Goal: Task Accomplishment & Management: Complete application form

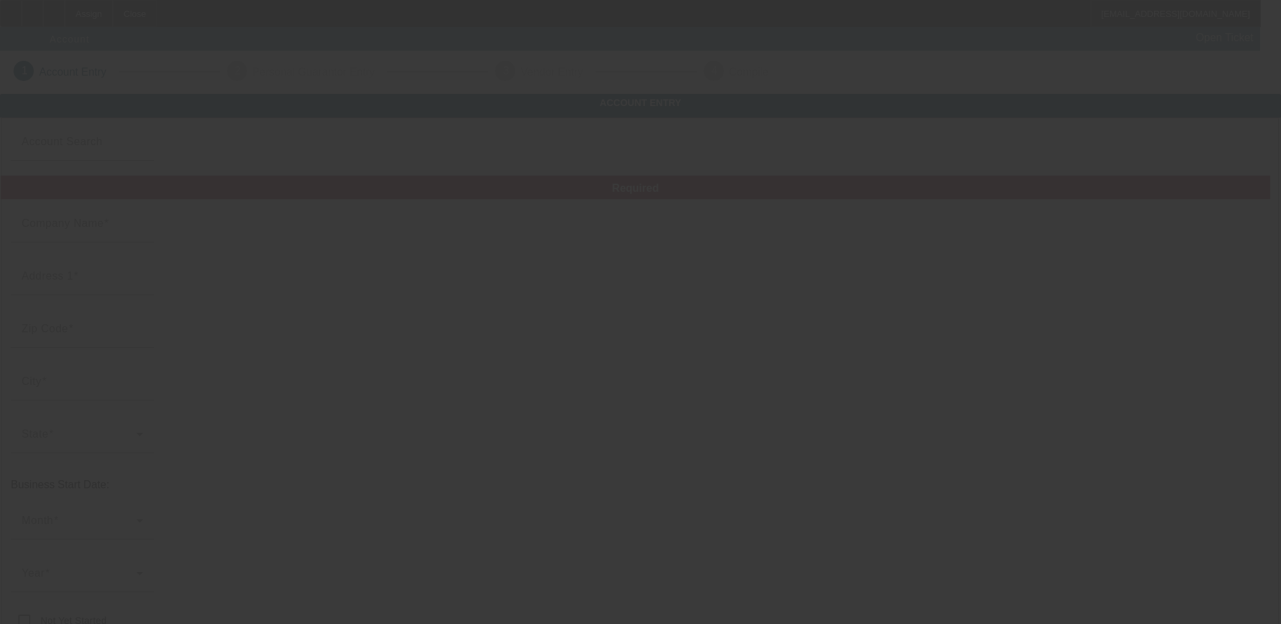
type input "BLACKERTOWING&LOCKOUT"
type input "7550 Mason Rd"
type input "48866"
type input "Ovid"
type input "(989) 251-6774"
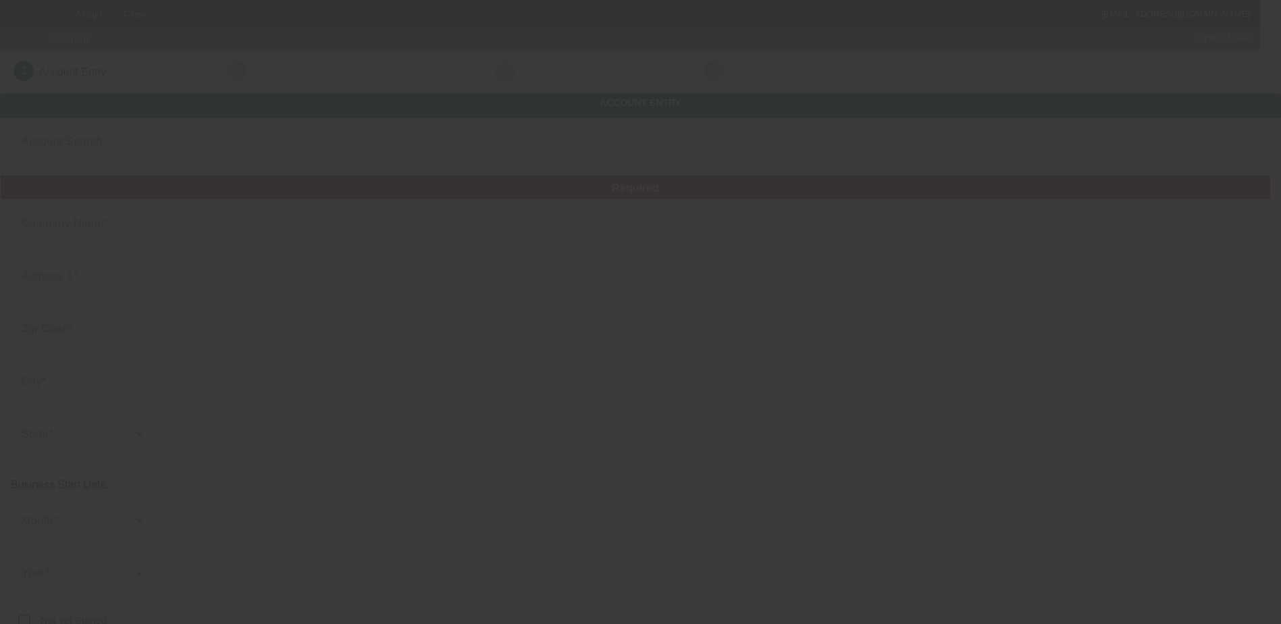
type input "blacker1985@gmail.com"
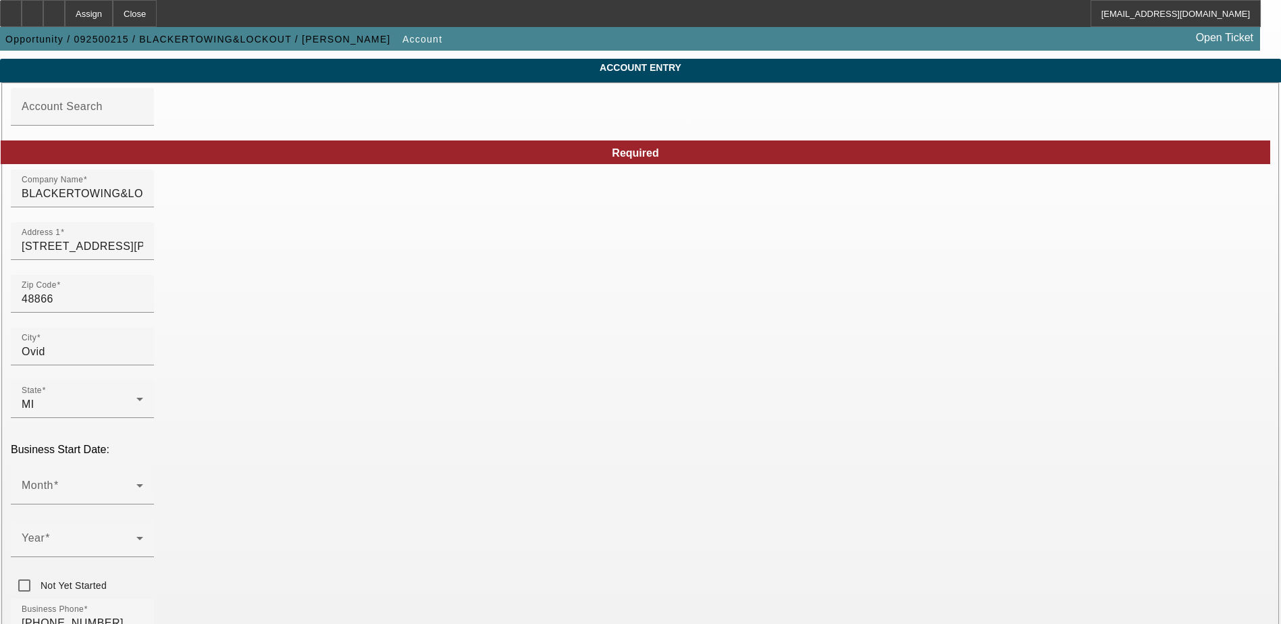
scroll to position [68, 0]
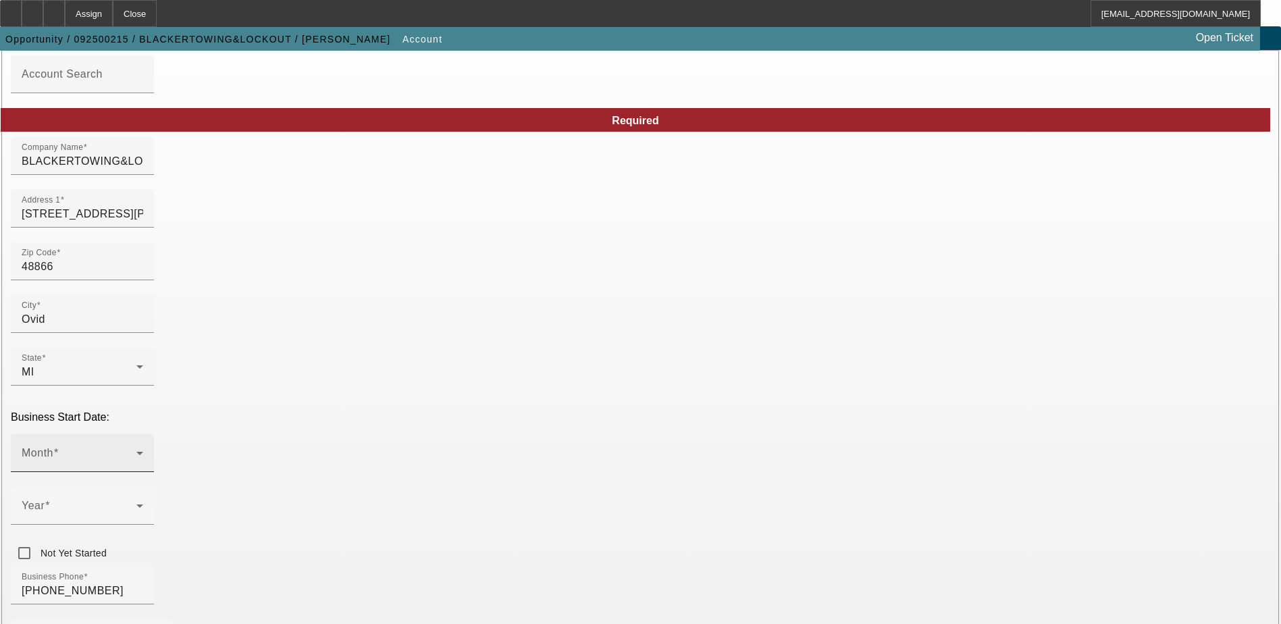
click at [136, 450] on span at bounding box center [79, 458] width 115 height 16
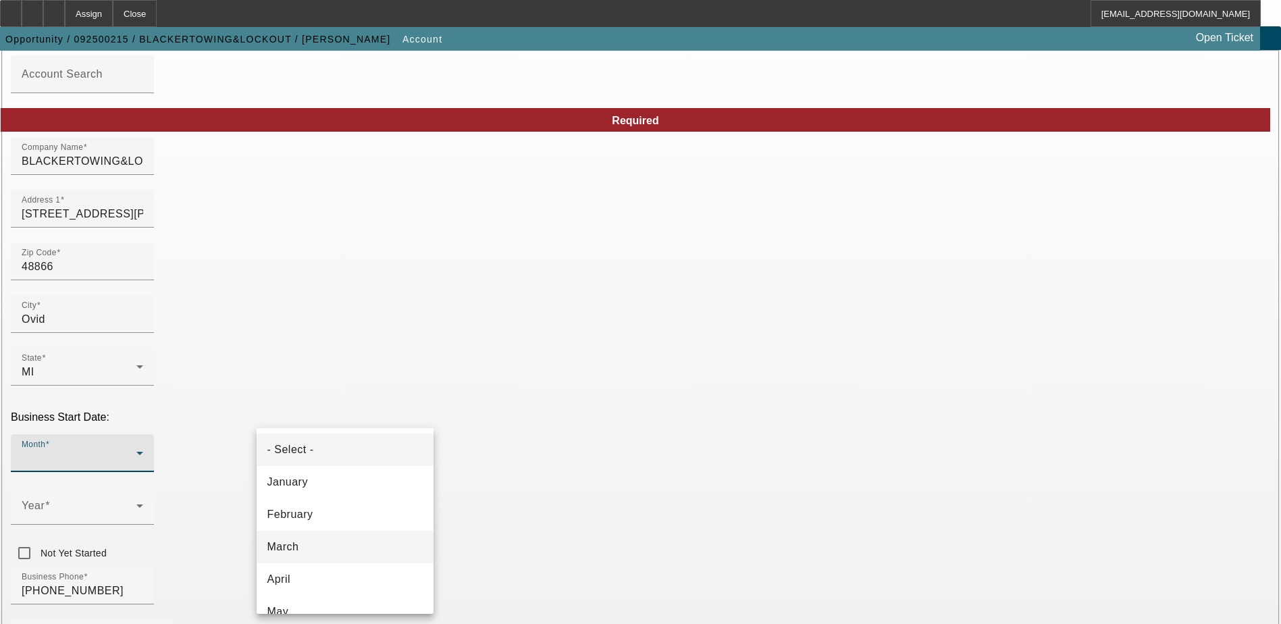
click at [309, 544] on mat-option "March" at bounding box center [345, 547] width 177 height 32
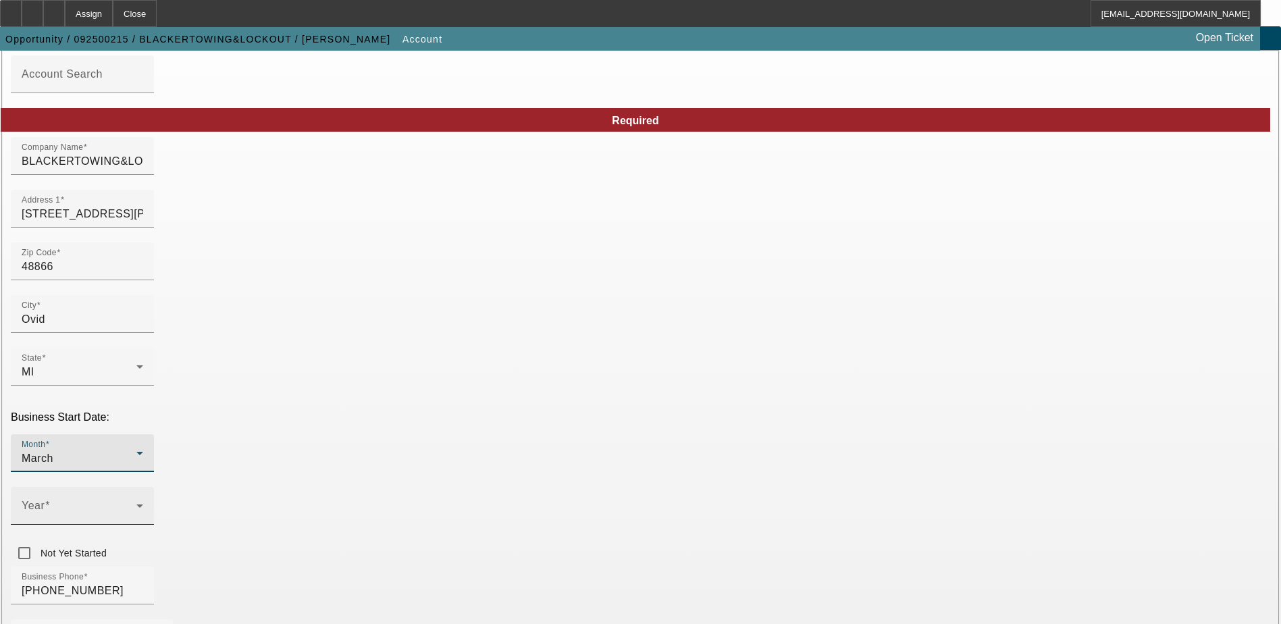
click at [143, 487] on div "Year" at bounding box center [83, 506] width 122 height 38
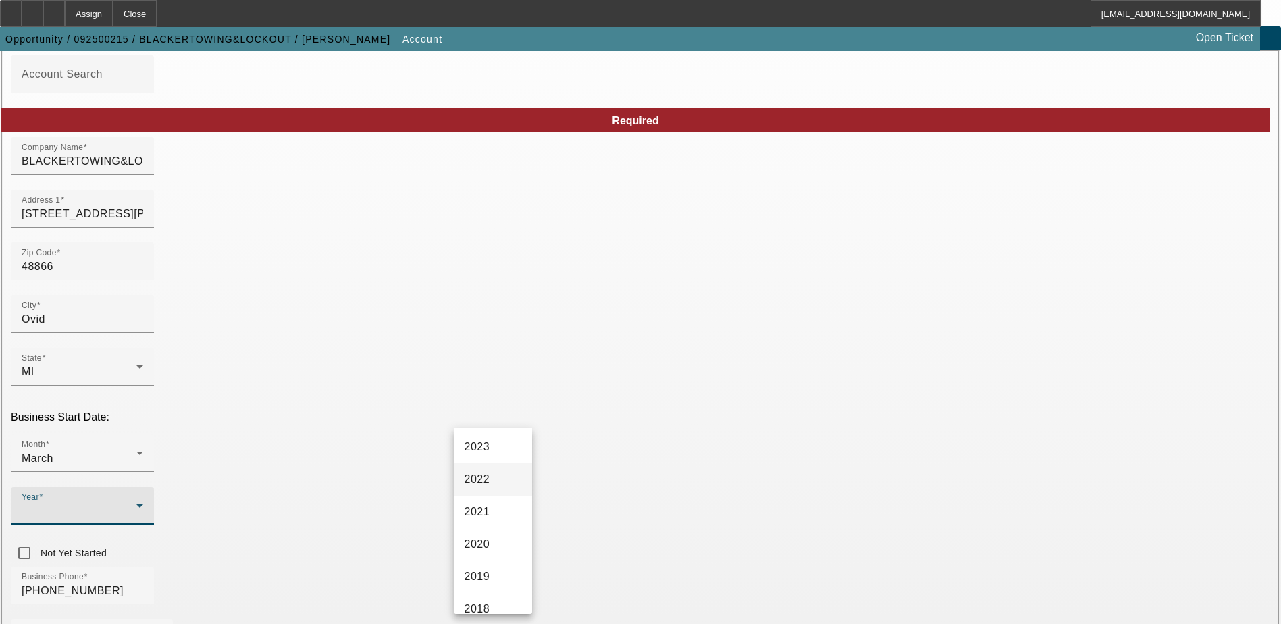
scroll to position [135, 0]
click at [489, 510] on span "2022" at bounding box center [477, 509] width 26 height 16
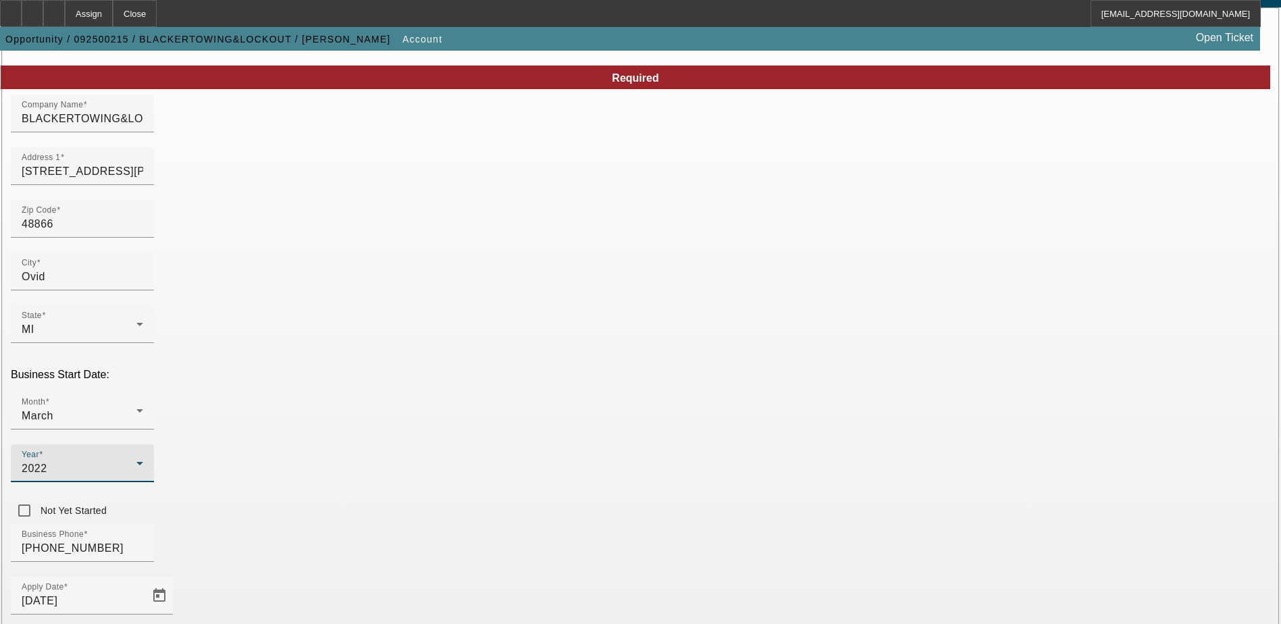
scroll to position [228, 0]
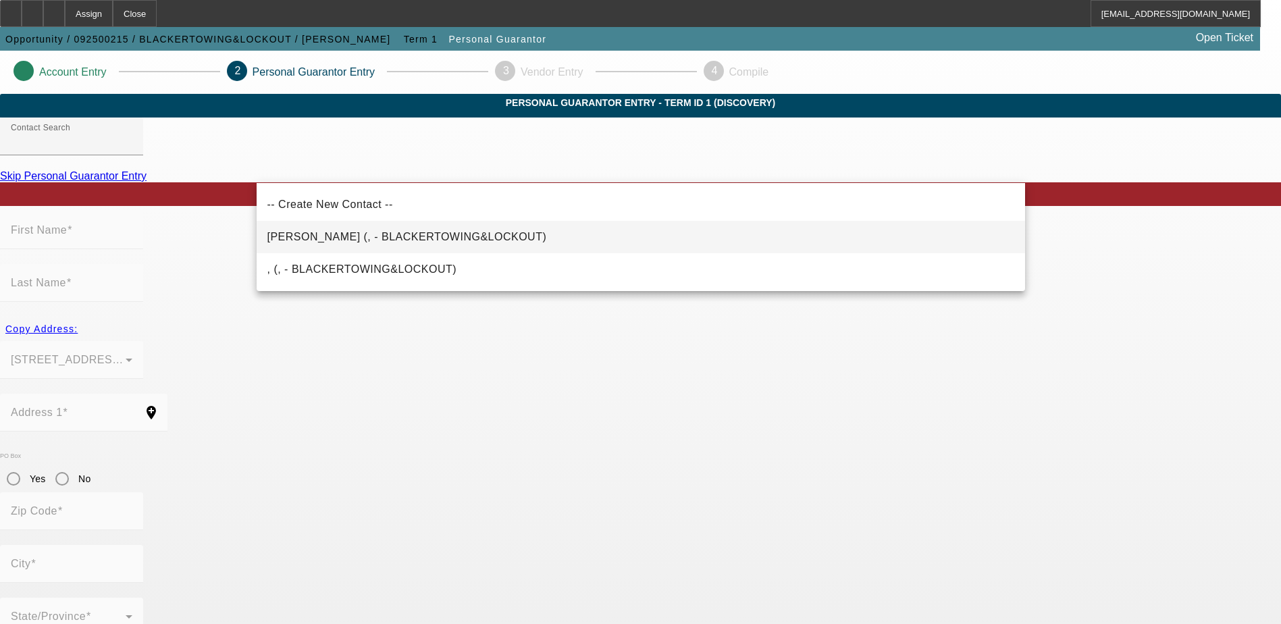
click at [546, 238] on mat-option "Blacker, John (, - BLACKERTOWING&LOCKOUT)" at bounding box center [641, 237] width 768 height 32
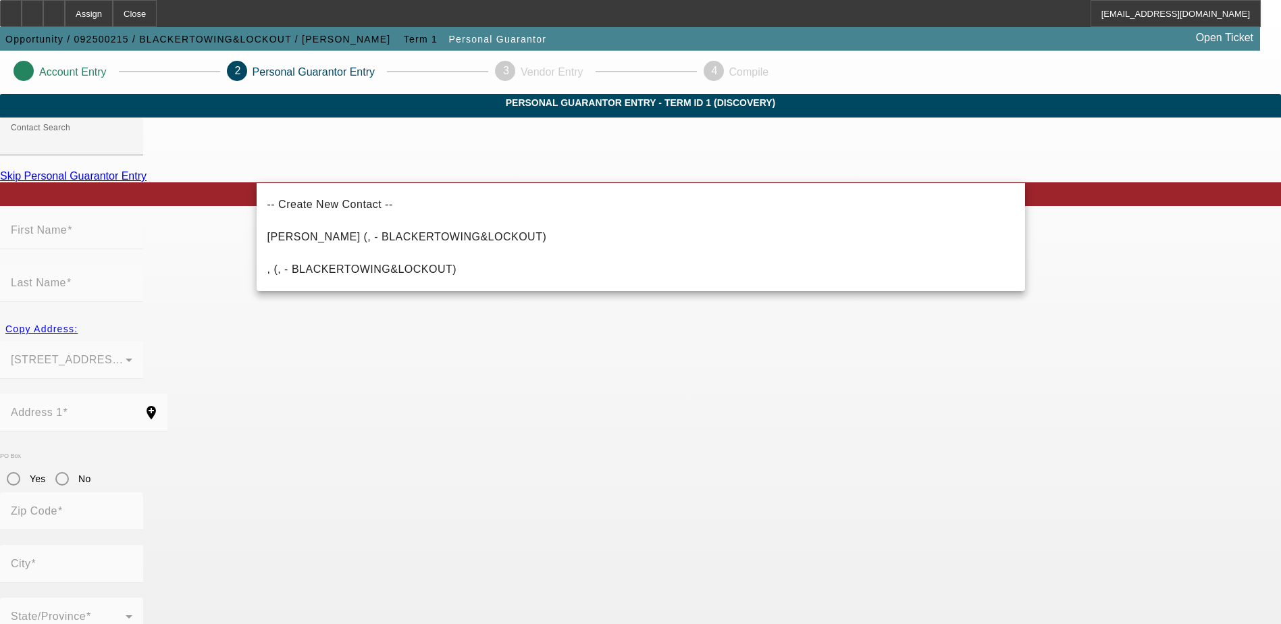
type input "Blacker, John (, - BLACKERTOWING&LOCKOUT)"
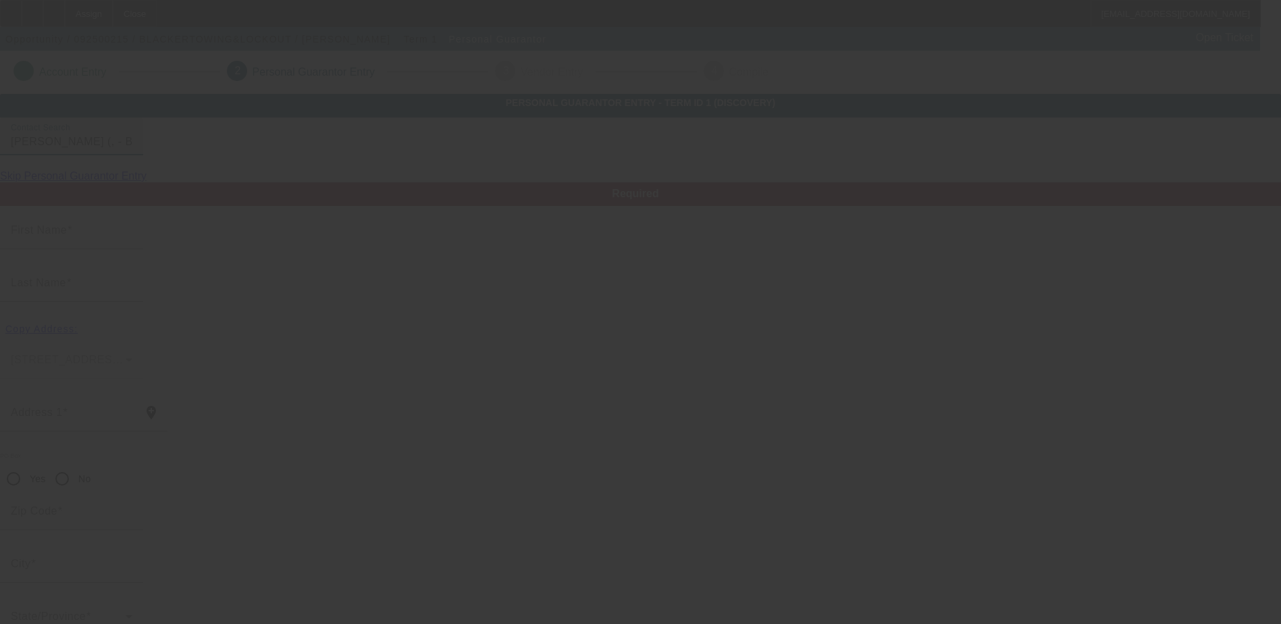
type input "John"
type input "Blacker"
radio input "true"
type input "(989) 251-6774"
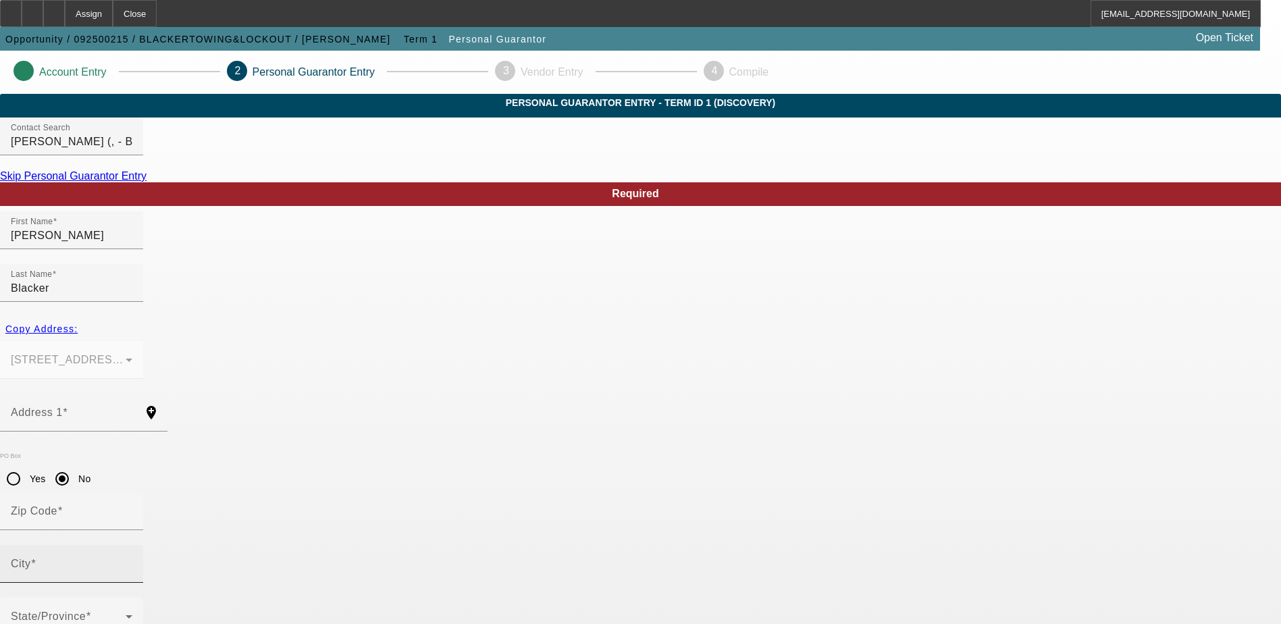
click at [132, 545] on div "City" at bounding box center [72, 564] width 122 height 38
click at [78, 323] on span "Copy Address:" at bounding box center [41, 328] width 72 height 11
type input "7550 Mason Rd"
radio input "false"
type input "48866"
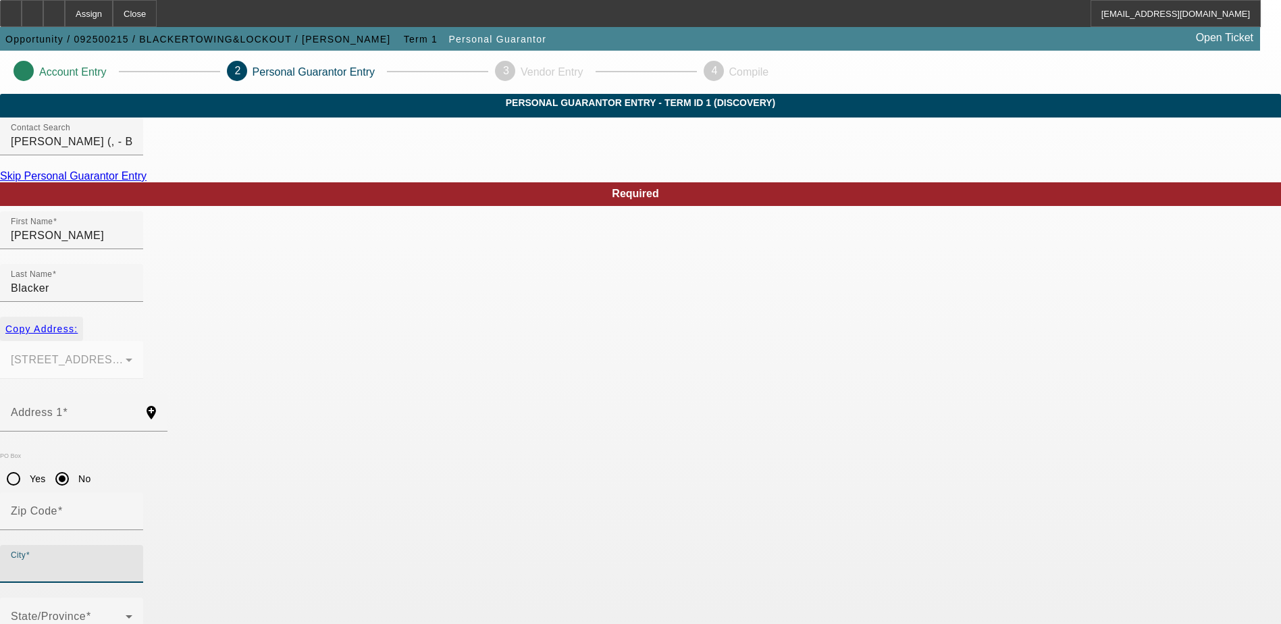
type input "Ovid"
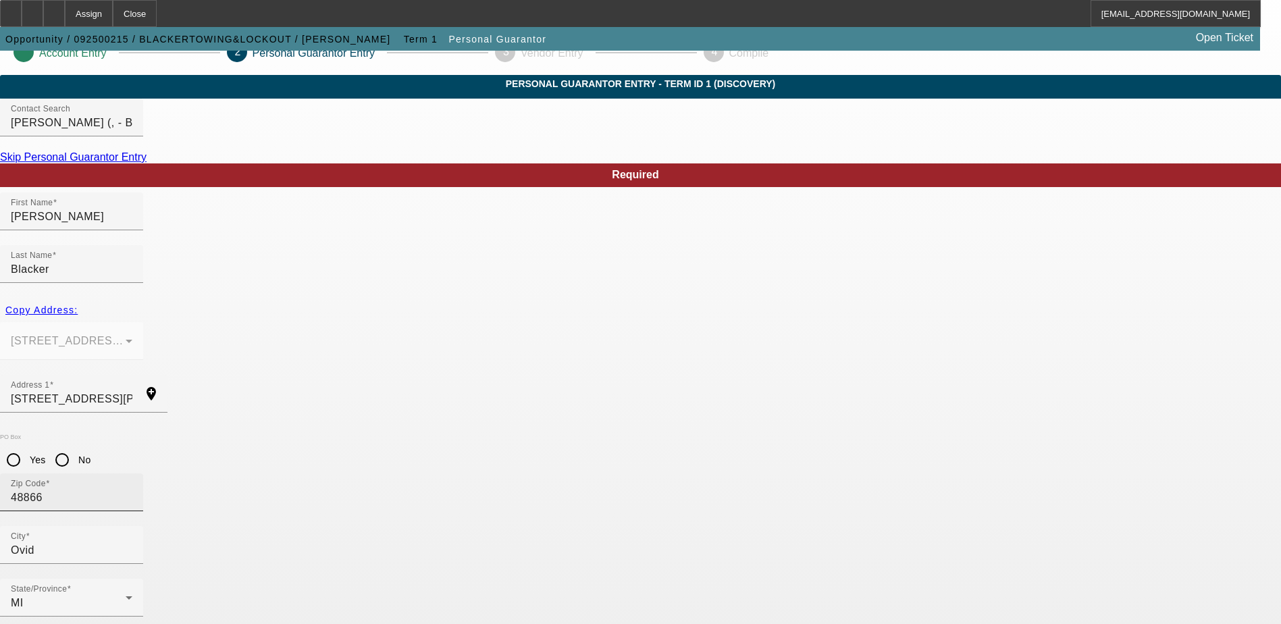
scroll to position [36, 0]
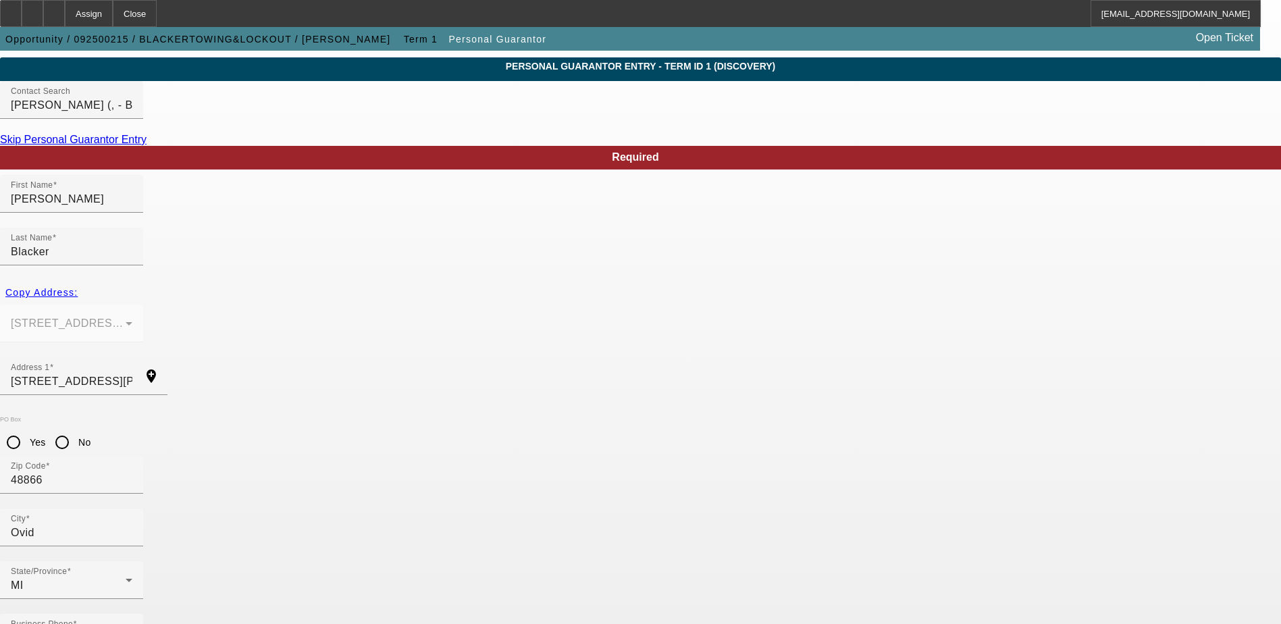
type input "100"
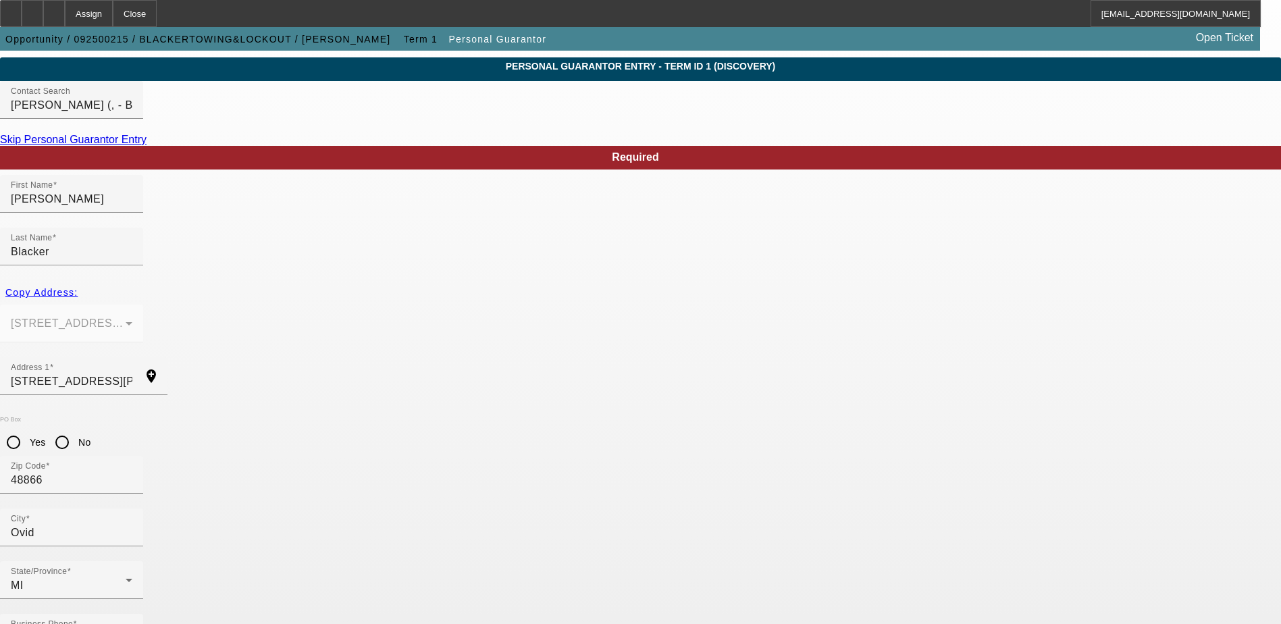
paste input "384-94-0467"
type input "384-94-0467"
drag, startPoint x: 510, startPoint y: 543, endPoint x: 504, endPoint y: 558, distance: 16.0
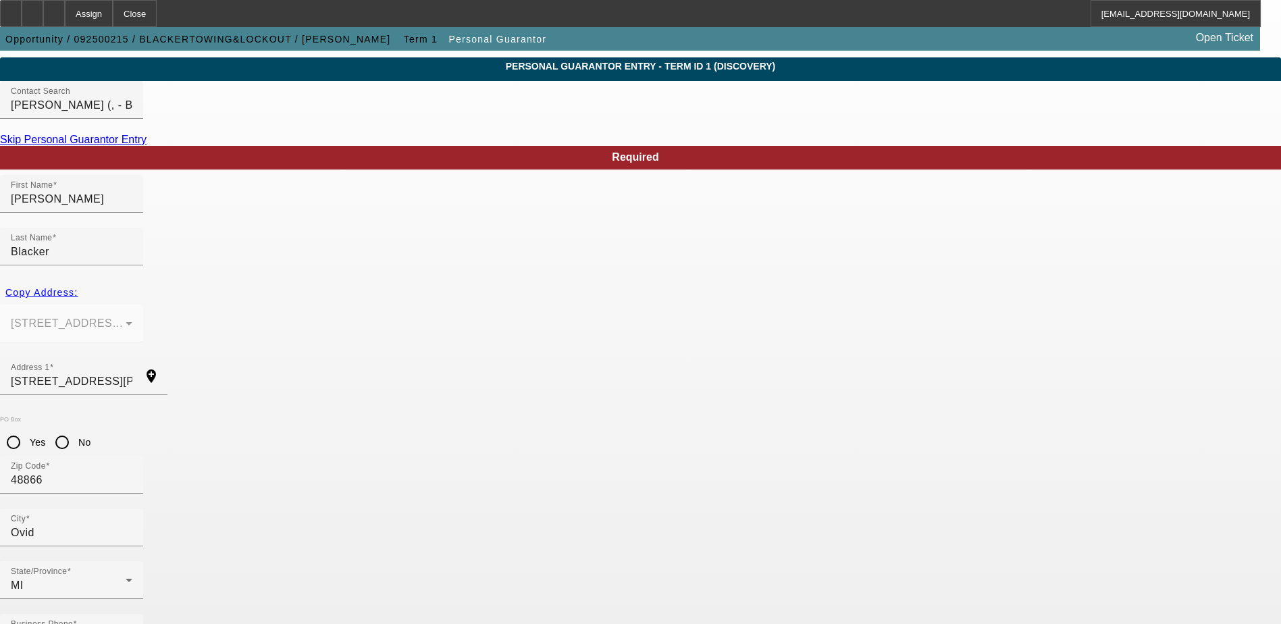
paste input "Jon Blacker <blacker1985@gmail.com>"
drag, startPoint x: 519, startPoint y: 550, endPoint x: 459, endPoint y: 559, distance: 60.8
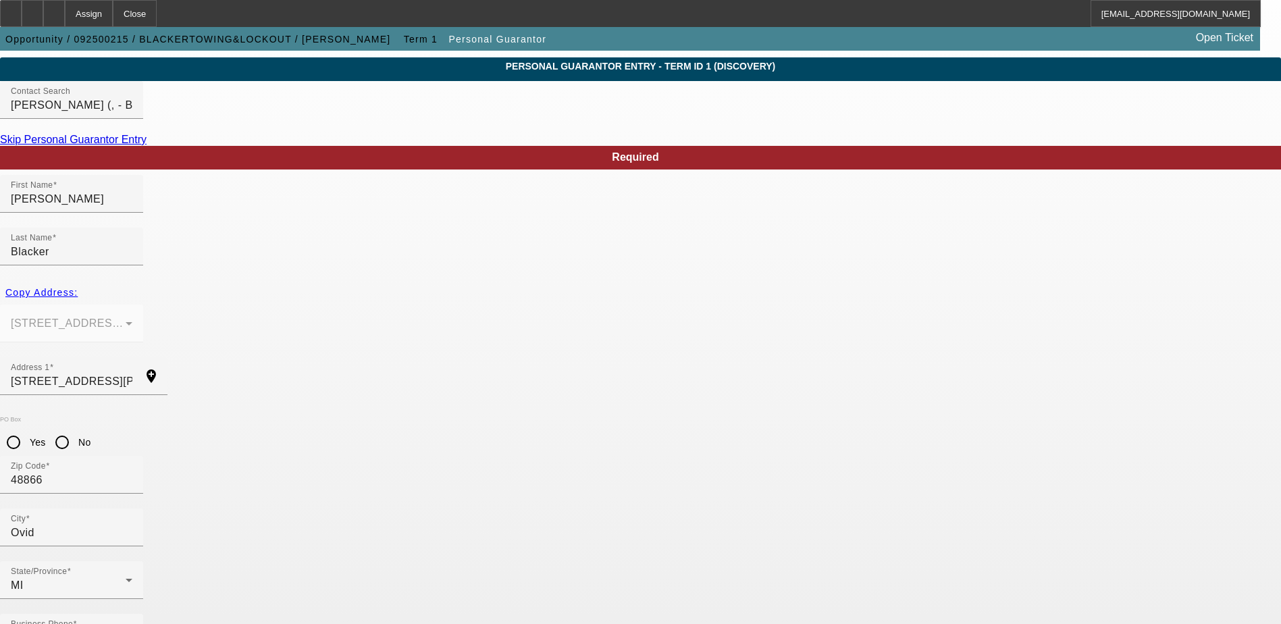
type input "blacker1985@gmail.com"
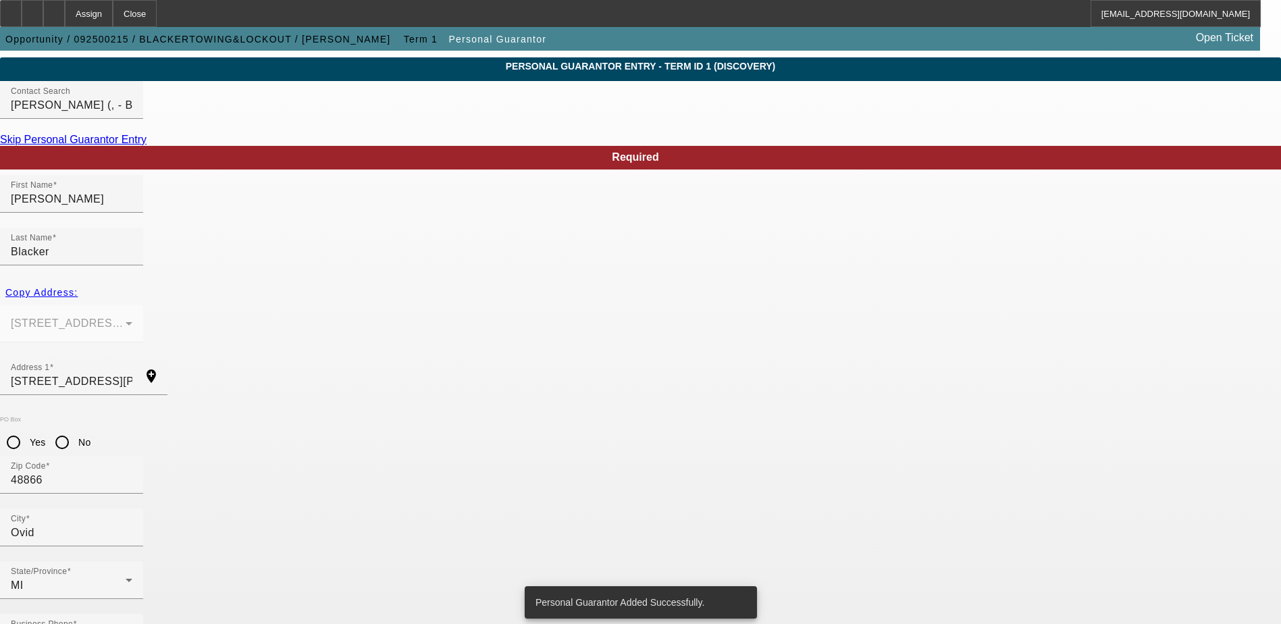
scroll to position [0, 0]
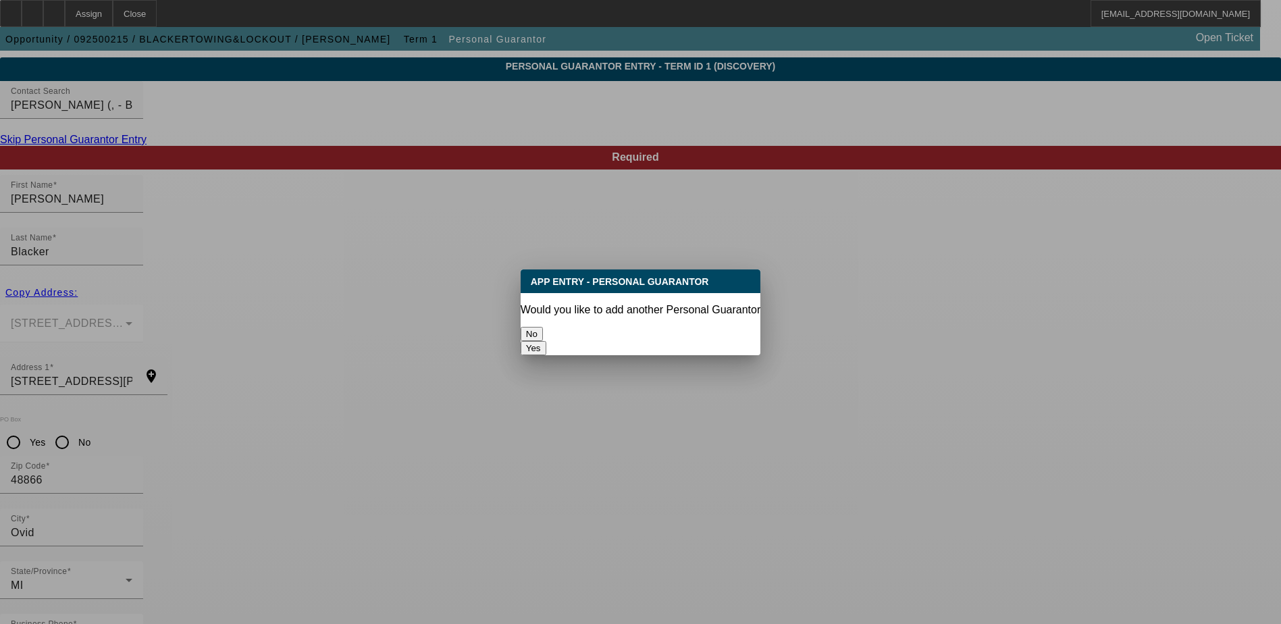
click at [600, 327] on div "No" at bounding box center [640, 334] width 240 height 14
click at [543, 327] on button "No" at bounding box center [531, 334] width 22 height 14
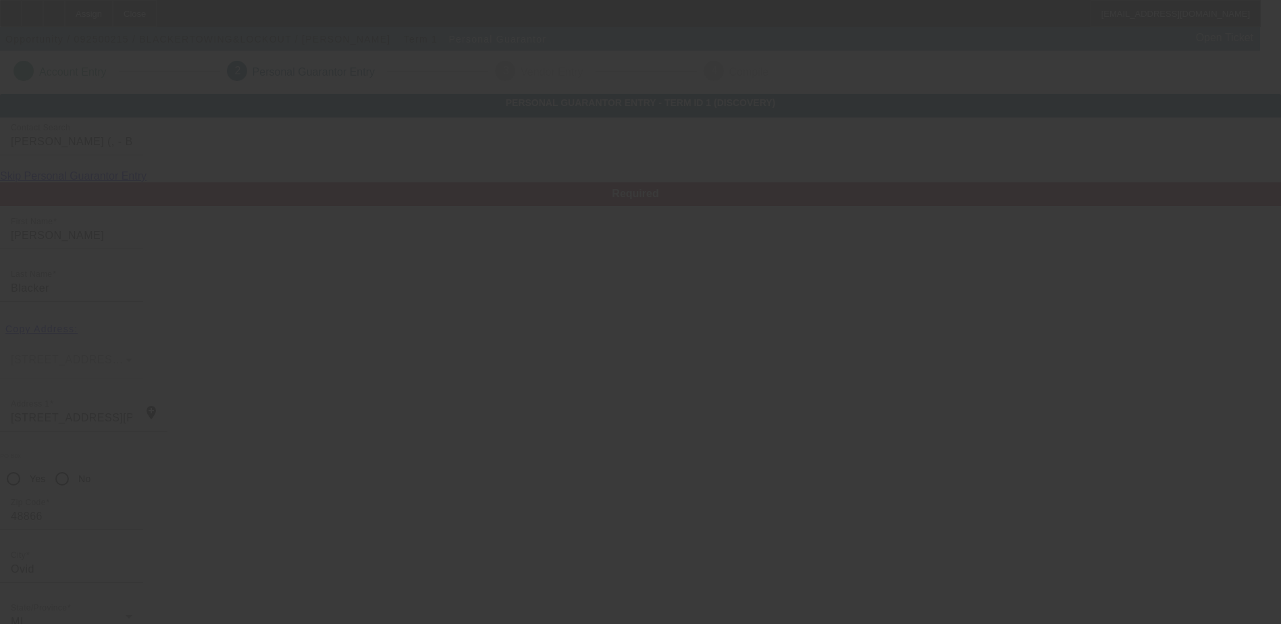
scroll to position [36, 0]
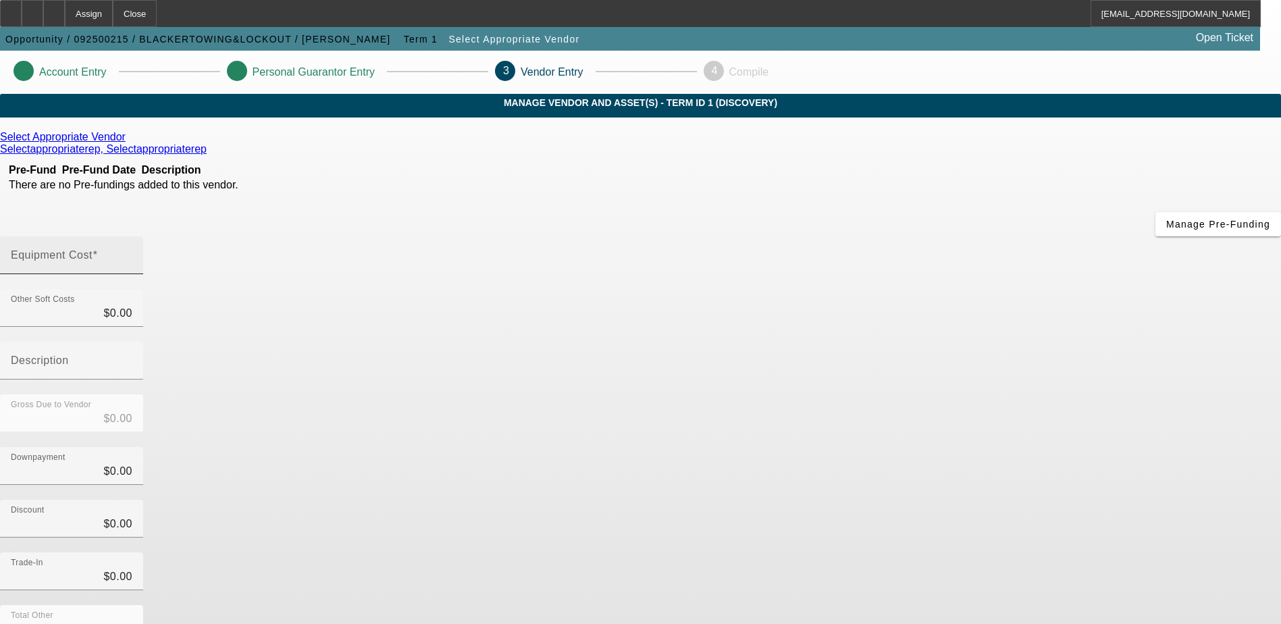
click at [132, 252] on input "Equipment Cost" at bounding box center [72, 260] width 122 height 16
click at [210, 155] on icon at bounding box center [210, 148] width 0 height 11
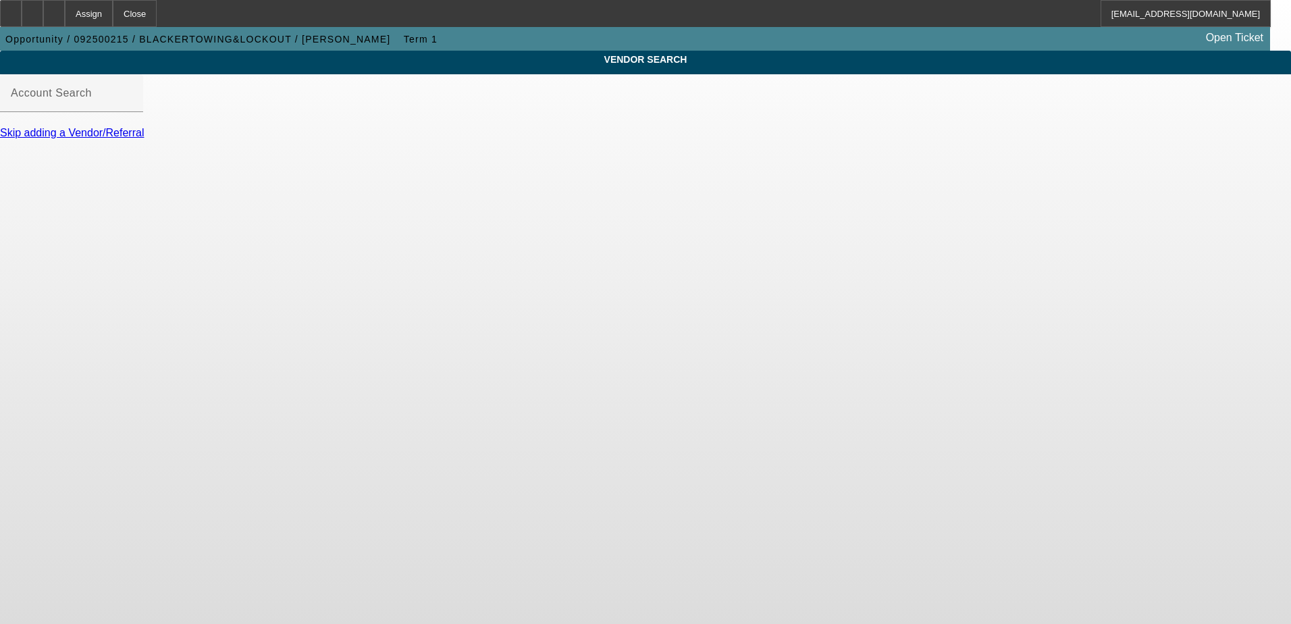
type input "Select Appropriate Vendor (Northbrook, IL) - Selectappropriaterep, Selectapprop…"
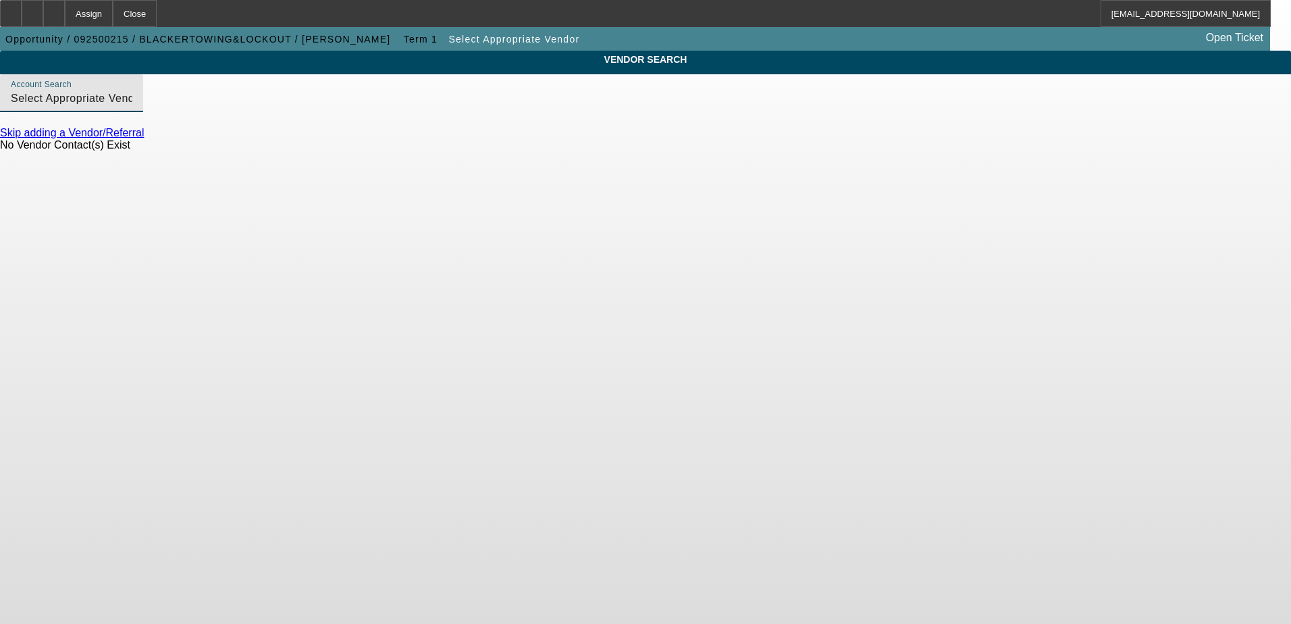
click at [132, 107] on input "Select Appropriate Vendor (Northbrook, IL) - Selectappropriaterep, Selectapprop…" at bounding box center [72, 98] width 122 height 16
drag, startPoint x: 524, startPoint y: 111, endPoint x: 274, endPoint y: 110, distance: 249.8
click at [132, 107] on input "Select Appropriate Vendor (Northbrook, IL) - Selectappropriaterep, Selectapprop…" at bounding box center [72, 98] width 122 height 16
type input "s"
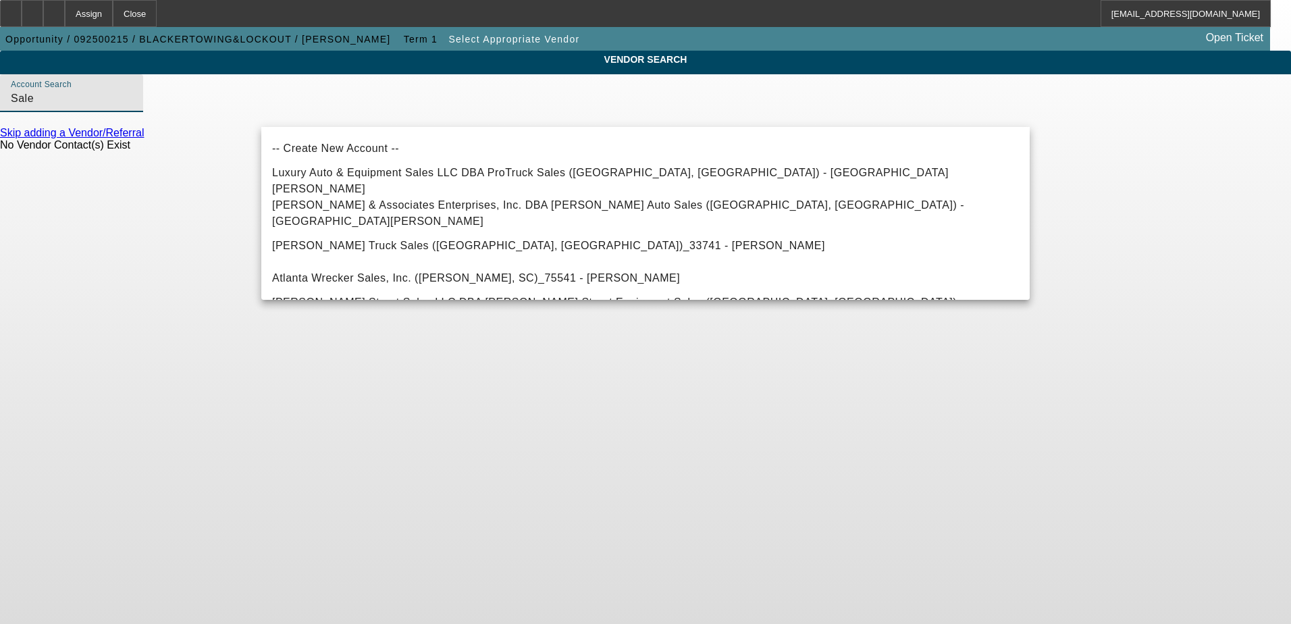
type input "Sale"
click at [185, 144] on div "VENDOR SEARCH Account Search Sale Skip adding a Vendor/Referral No Vendor Conta…" at bounding box center [645, 107] width 1291 height 113
drag, startPoint x: 298, startPoint y: 113, endPoint x: 207, endPoint y: 99, distance: 91.6
click at [207, 99] on div "VENDOR SEARCH Account Search Sale Skip adding a Vendor/Referral No Vendor Conta…" at bounding box center [645, 107] width 1291 height 113
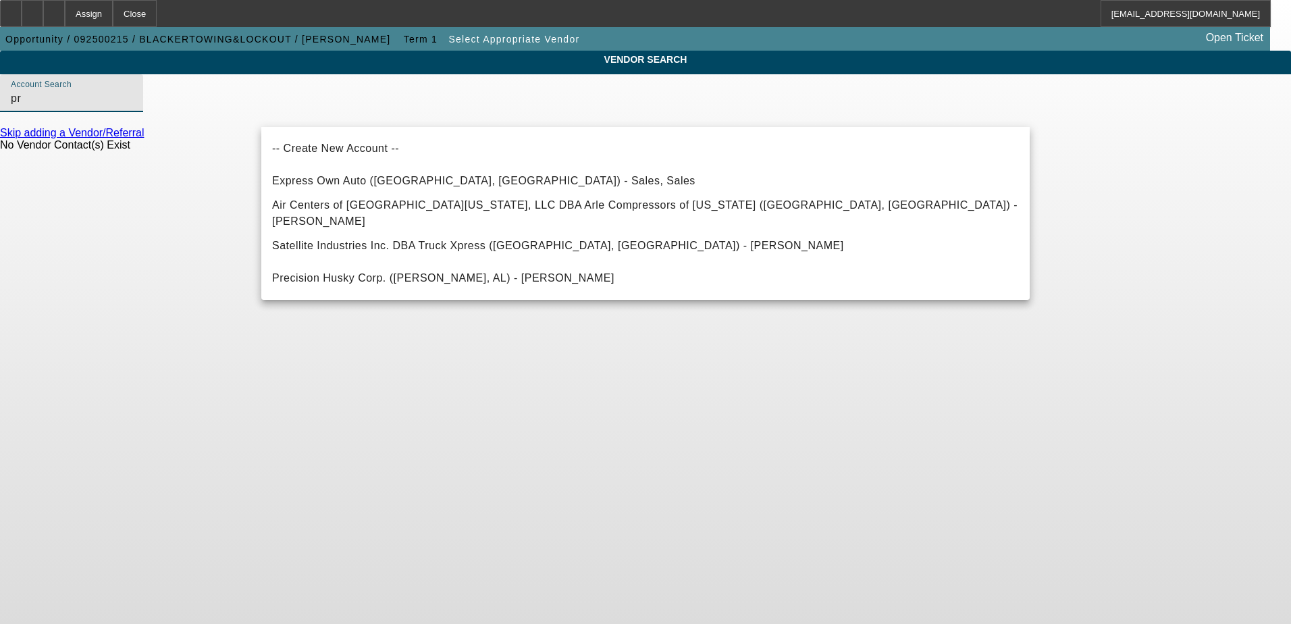
type input "p"
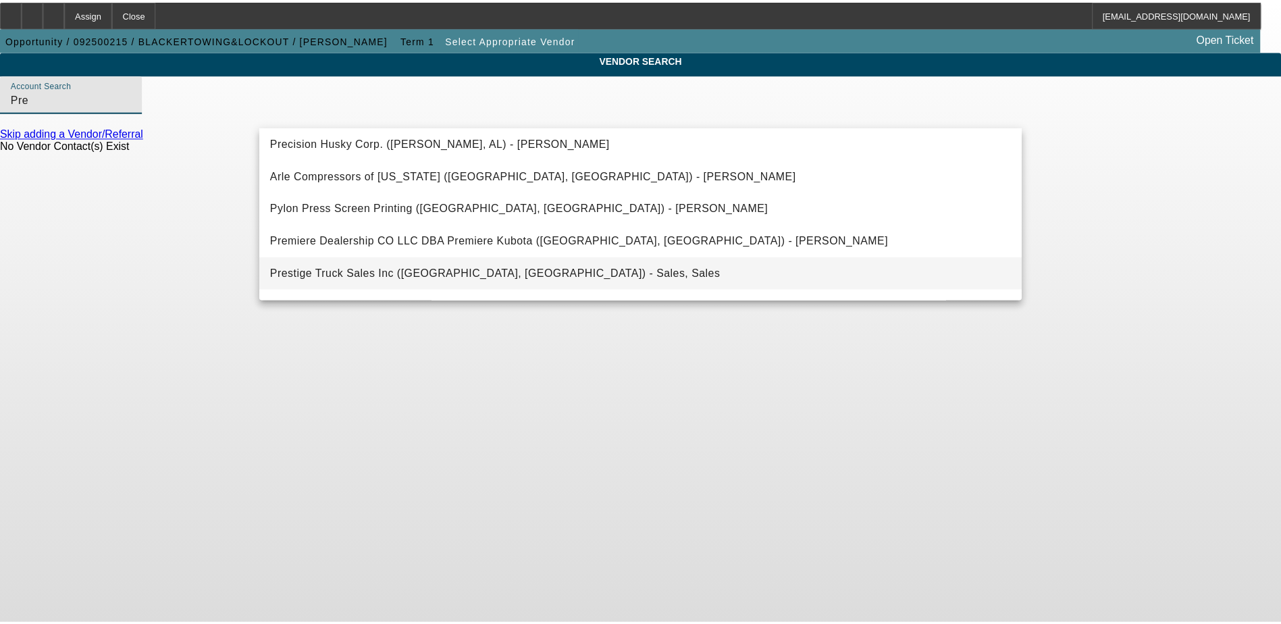
scroll to position [203, 0]
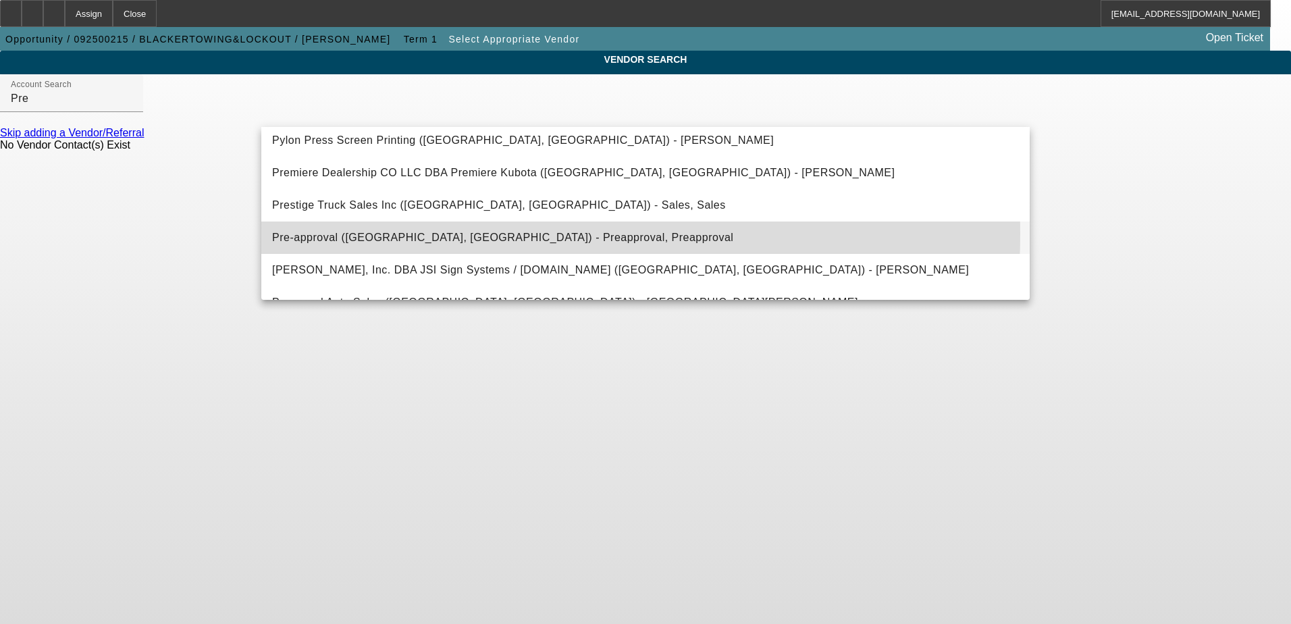
click at [391, 233] on span "Pre-approval (Northbrook, IL) - Preapproval, Preapproval" at bounding box center [502, 237] width 461 height 11
type input "Pre-approval (Northbrook, IL) - Preapproval, Preapproval"
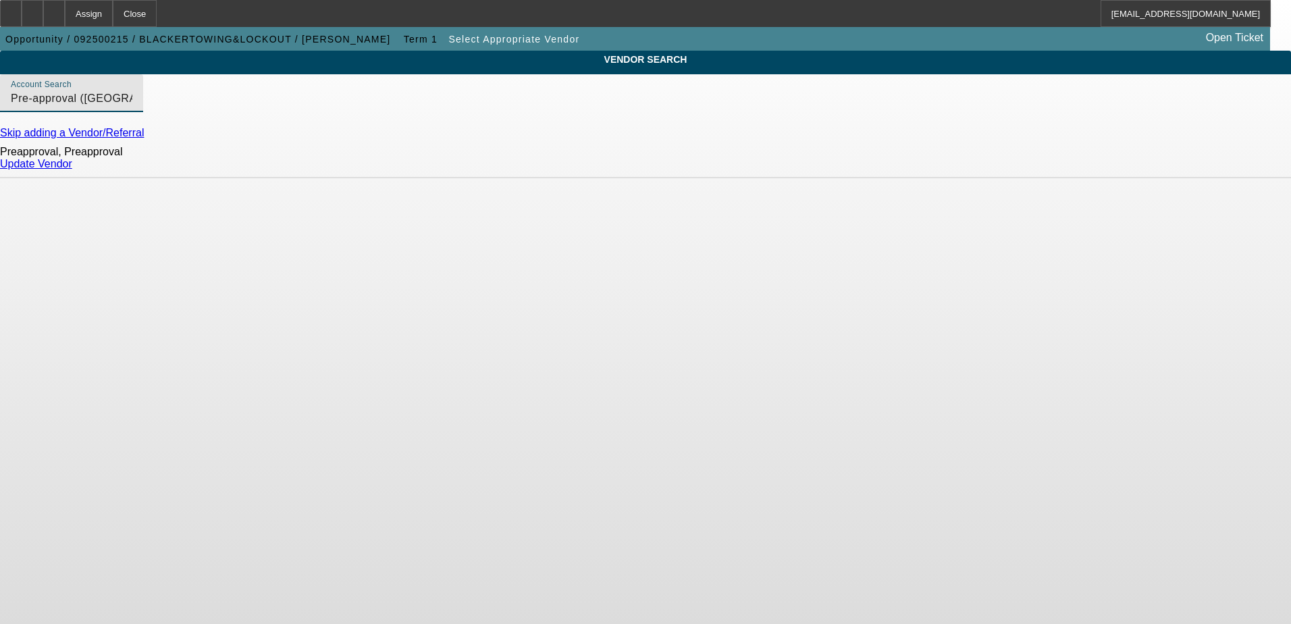
click at [72, 169] on link "Update Vendor" at bounding box center [36, 163] width 72 height 11
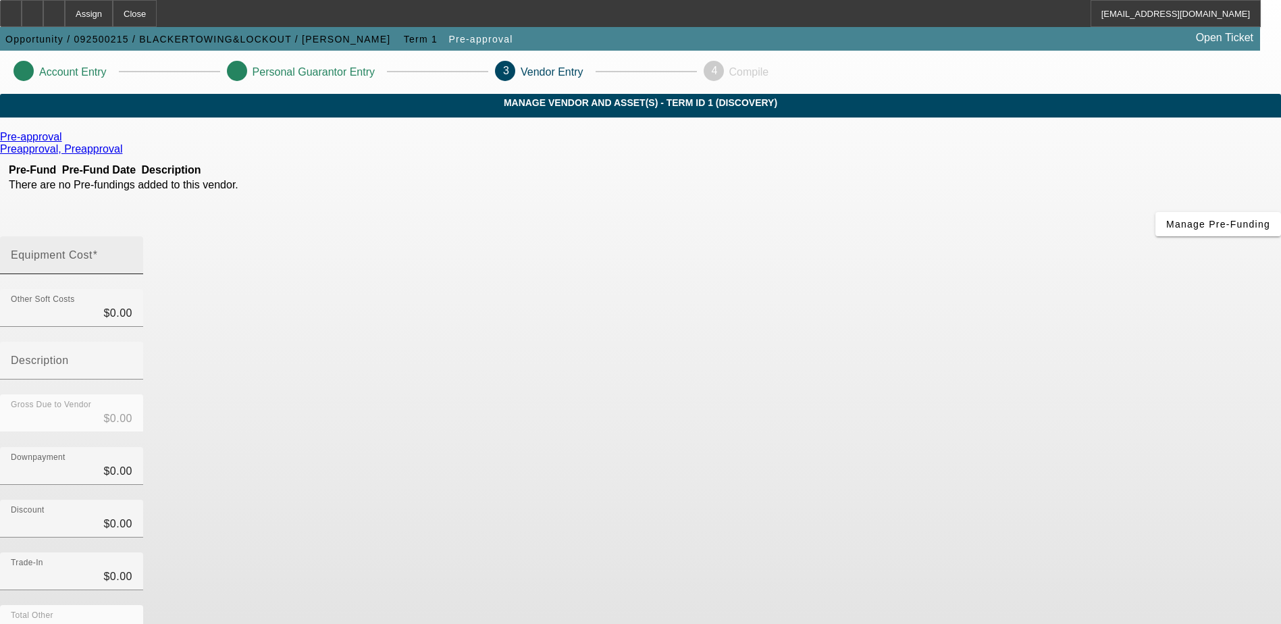
click at [132, 252] on input "Equipment Cost" at bounding box center [72, 260] width 122 height 16
type input "2"
type input "$2.00"
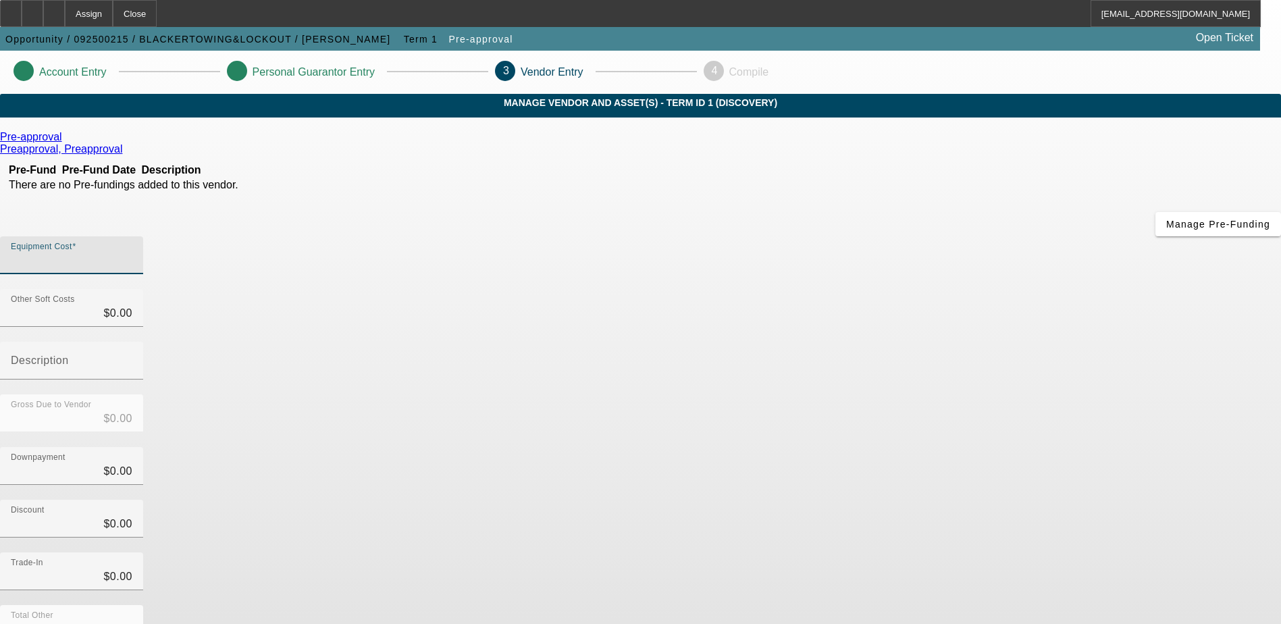
type input "$2.00"
type input "25"
type input "$25.00"
type input "250"
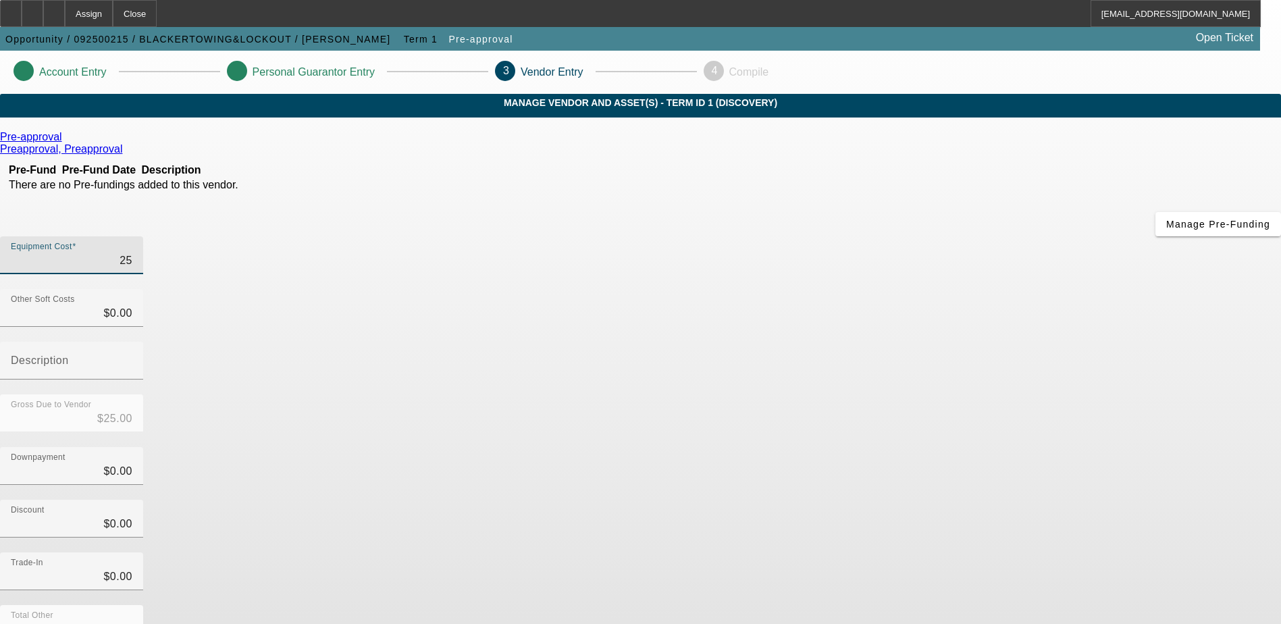
type input "$250.00"
type input "2500"
type input "$2,500.00"
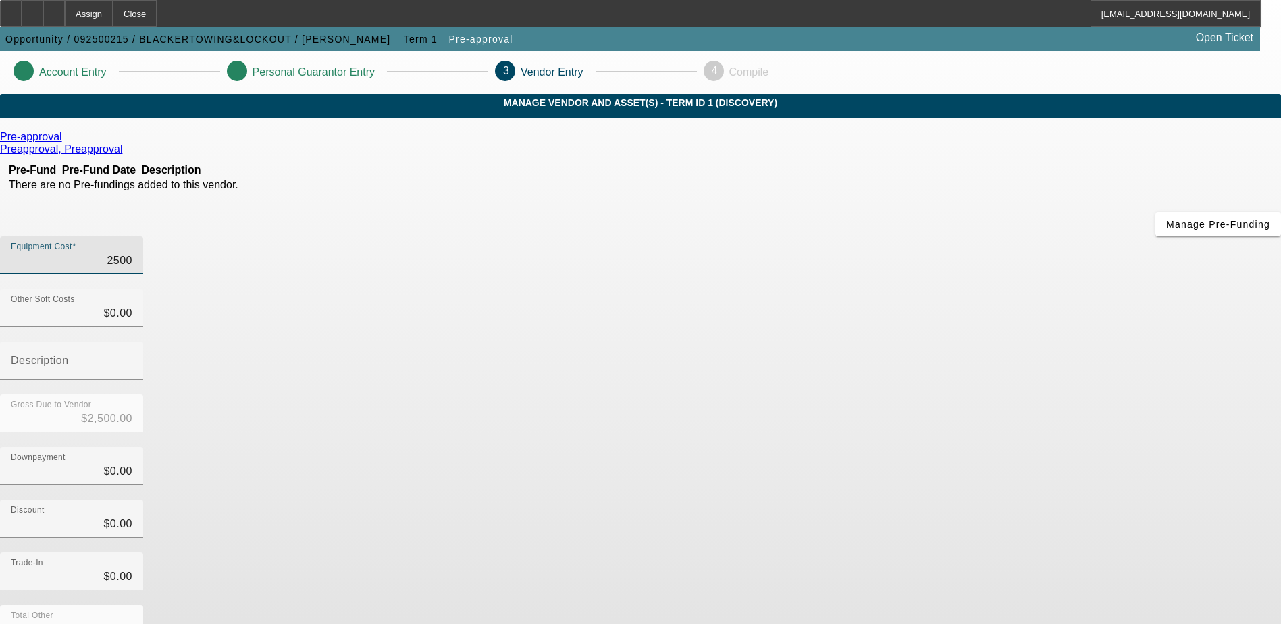
type input "25000"
type input "$25,000.00"
click at [396, 381] on div "Pre-approval Preapproval, Preapproval Pre-Fund Pre-Fund Date Description There …" at bounding box center [640, 427] width 1281 height 593
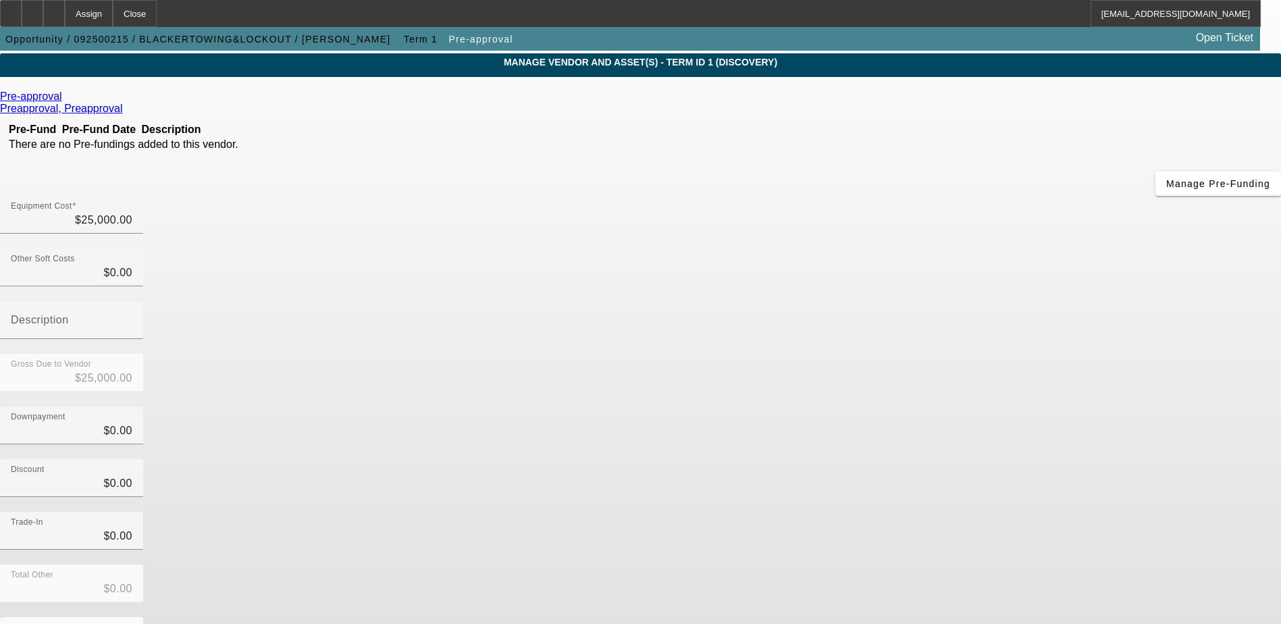
scroll to position [60, 0]
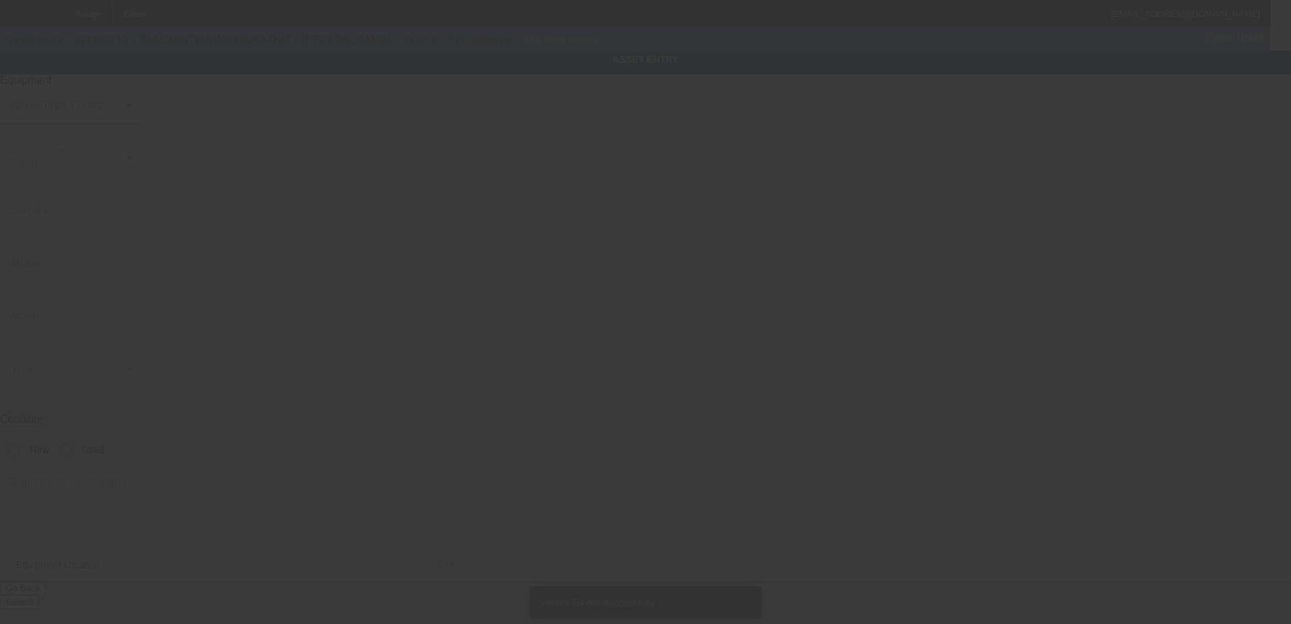
type input "7550 Mason Rd"
type input "Ovid"
type input "48866"
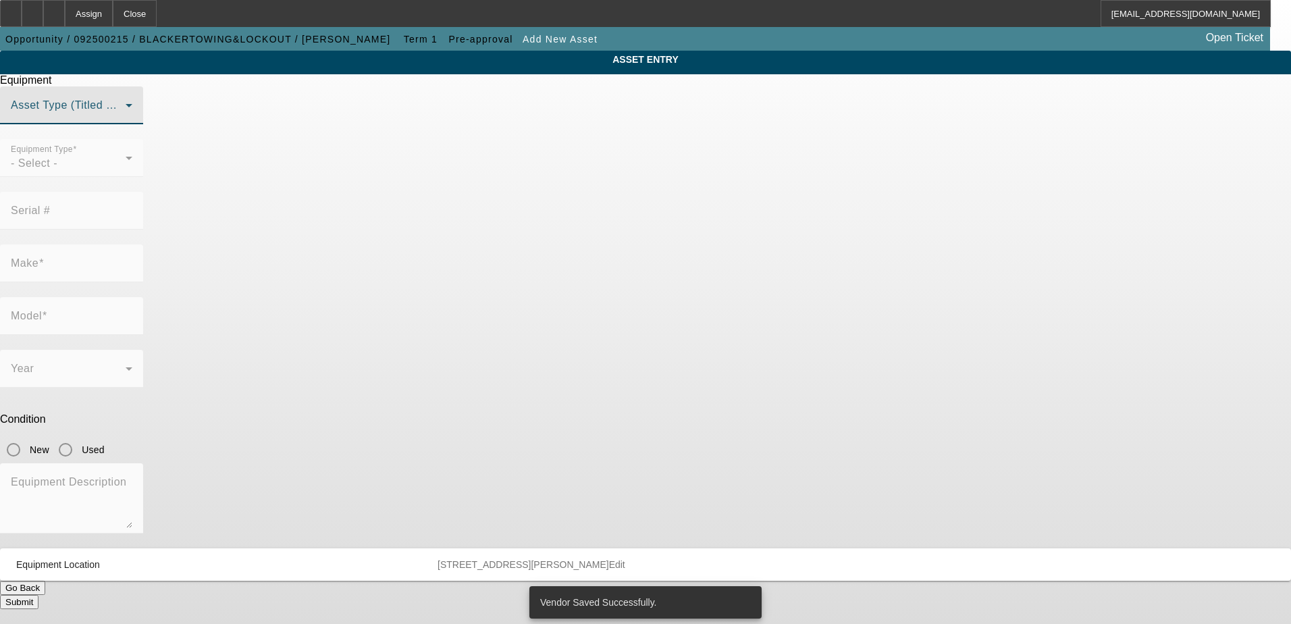
click at [126, 119] on span at bounding box center [68, 111] width 115 height 16
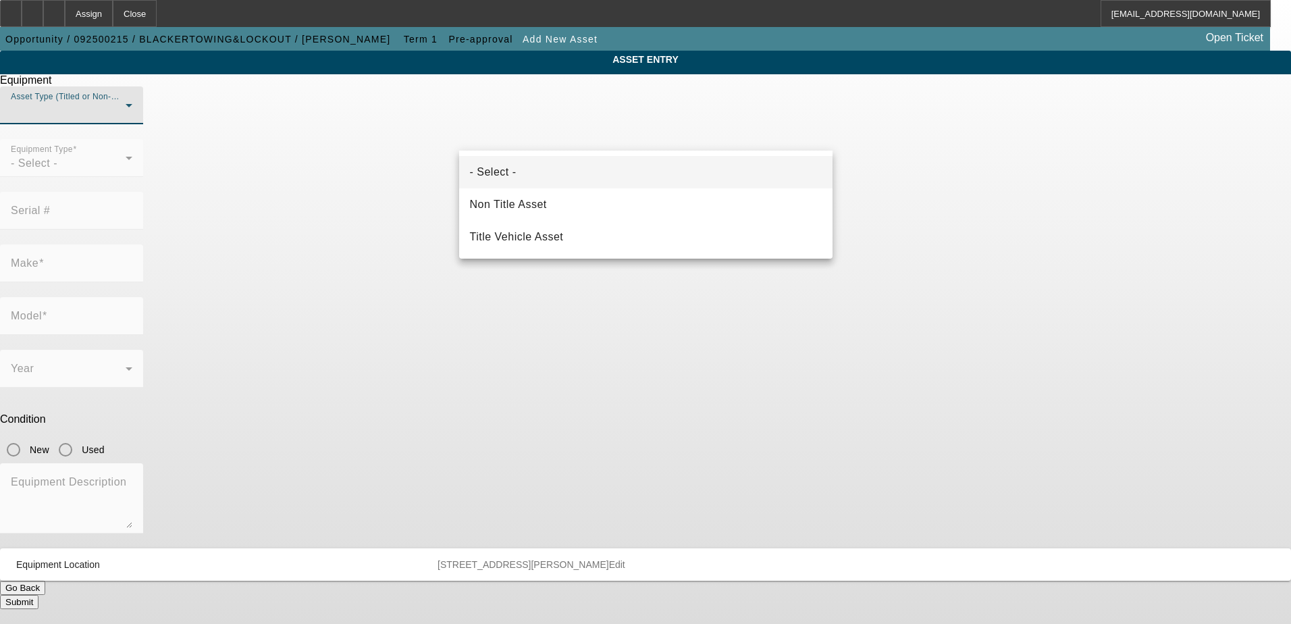
click at [356, 180] on div at bounding box center [645, 312] width 1291 height 624
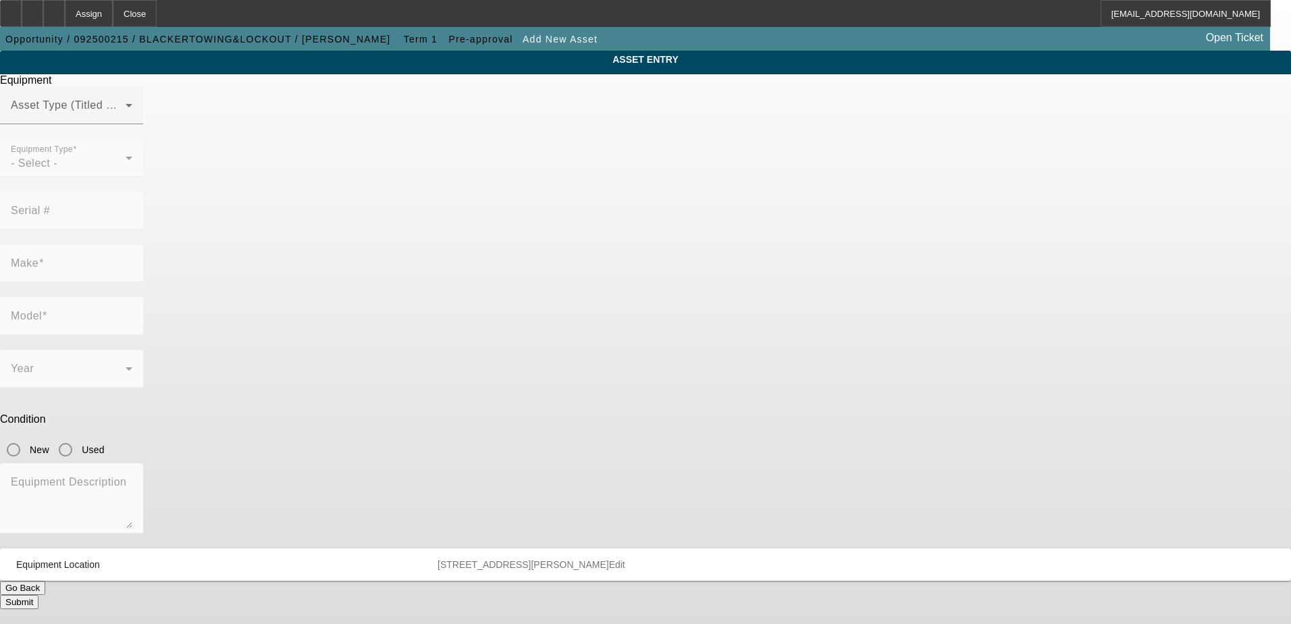
click at [45, 581] on button "Go Back" at bounding box center [22, 588] width 45 height 14
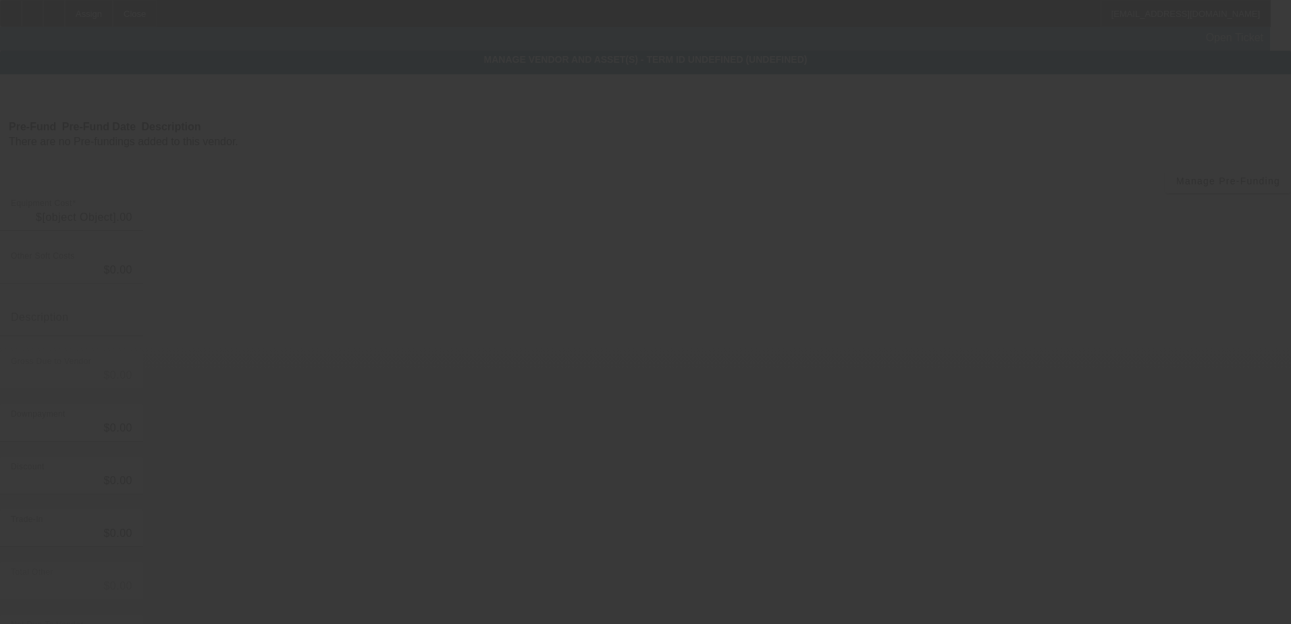
type input "$25,000.00"
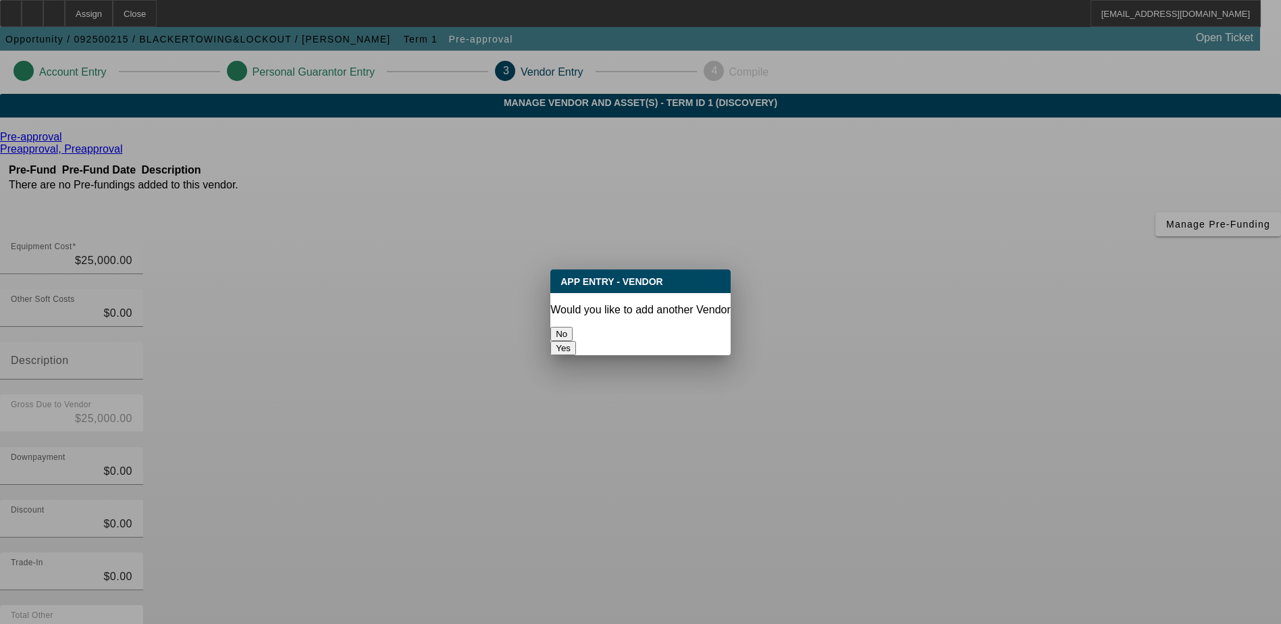
click at [572, 329] on button "No" at bounding box center [561, 334] width 22 height 14
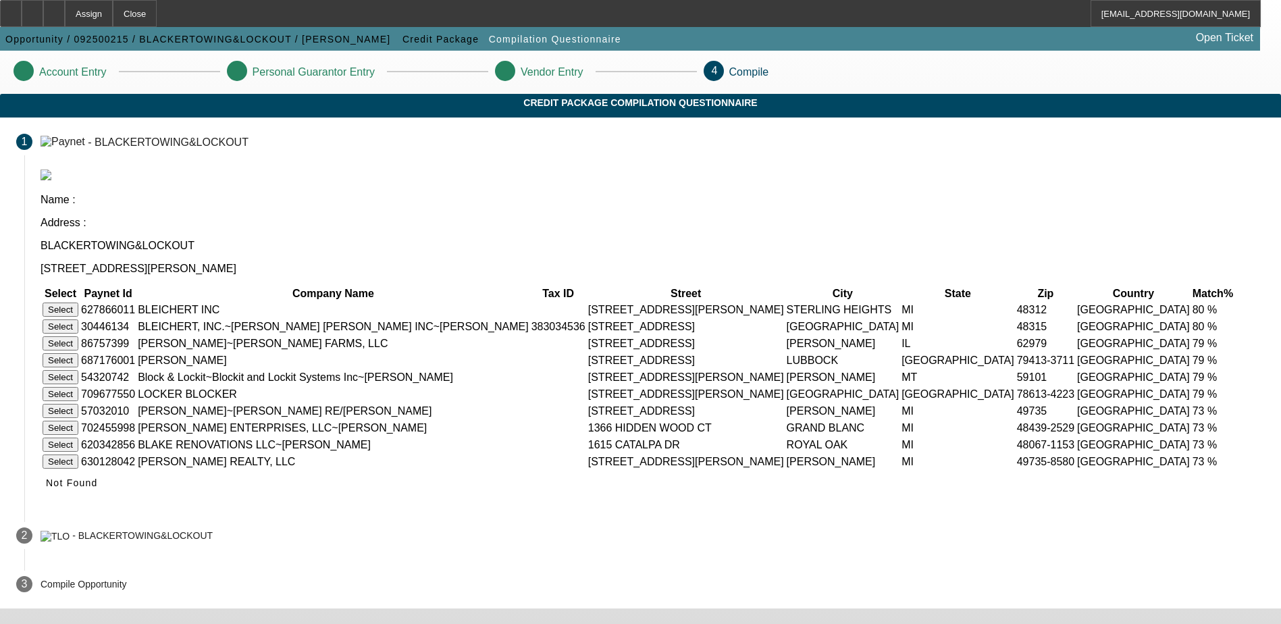
scroll to position [53, 0]
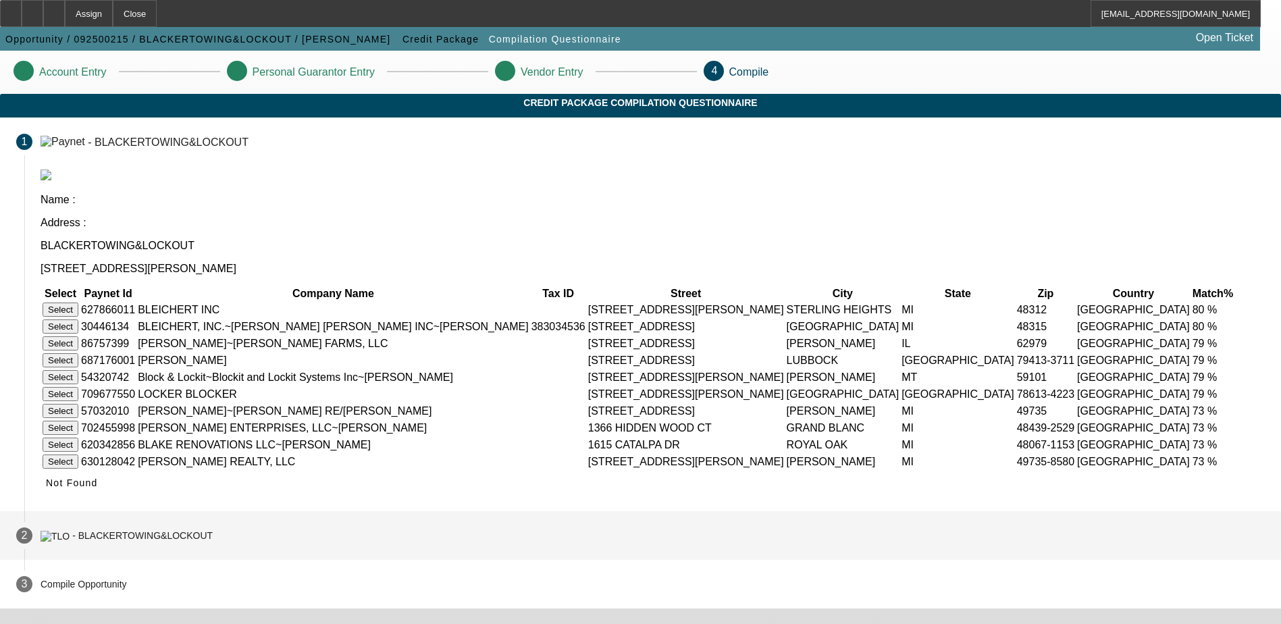
click at [451, 547] on mat-step-header "2 - BLACKERTOWING&LOCKOUT" at bounding box center [640, 535] width 1281 height 49
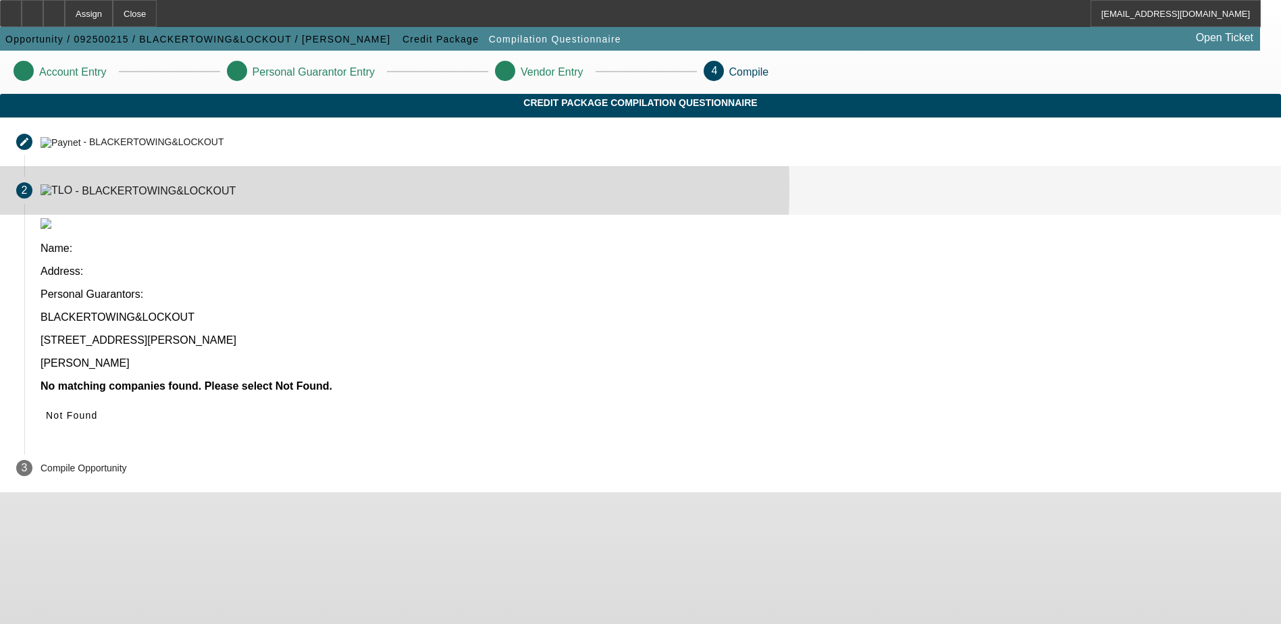
scroll to position [0, 0]
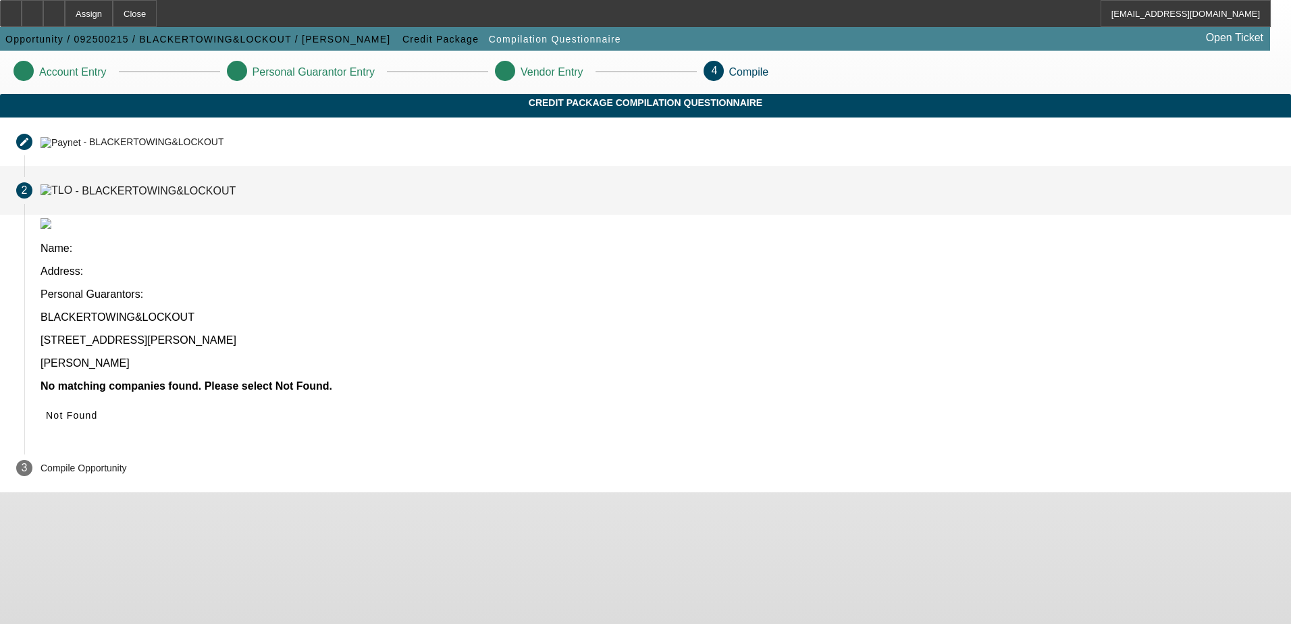
click at [466, 207] on mat-step-header "2 - BLACKERTOWING&LOCKOUT" at bounding box center [645, 190] width 1291 height 49
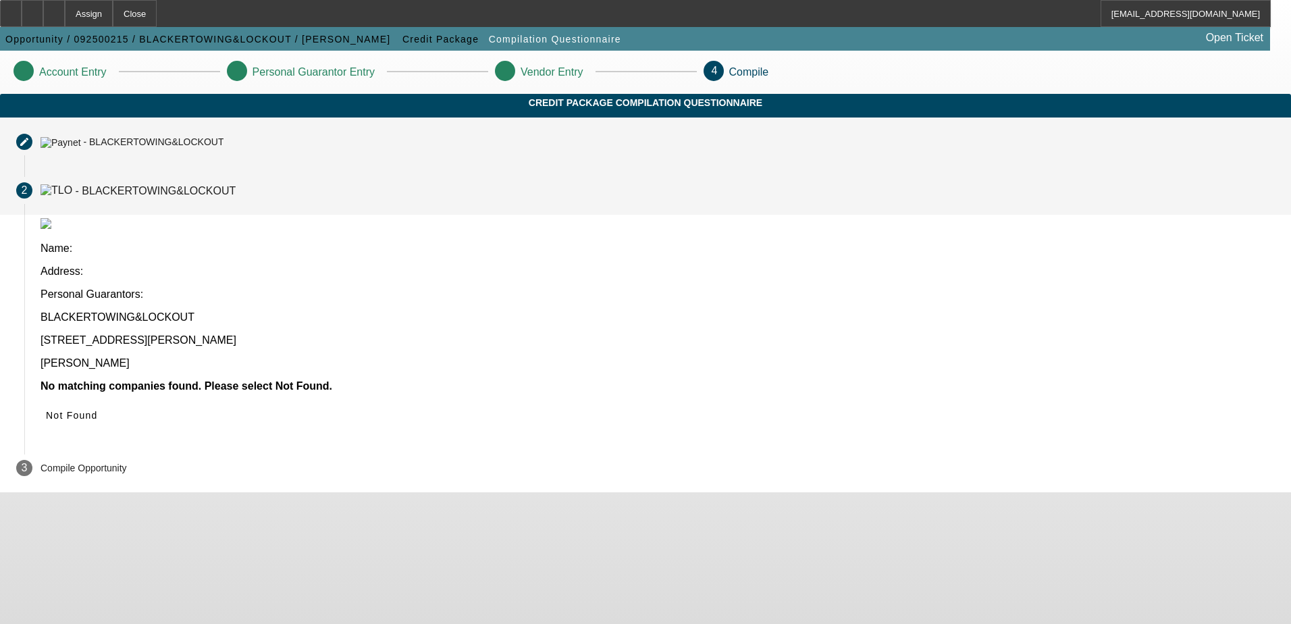
click at [223, 147] on div "- BLACKERTOWING&LOCKOUT" at bounding box center [132, 141] width 183 height 11
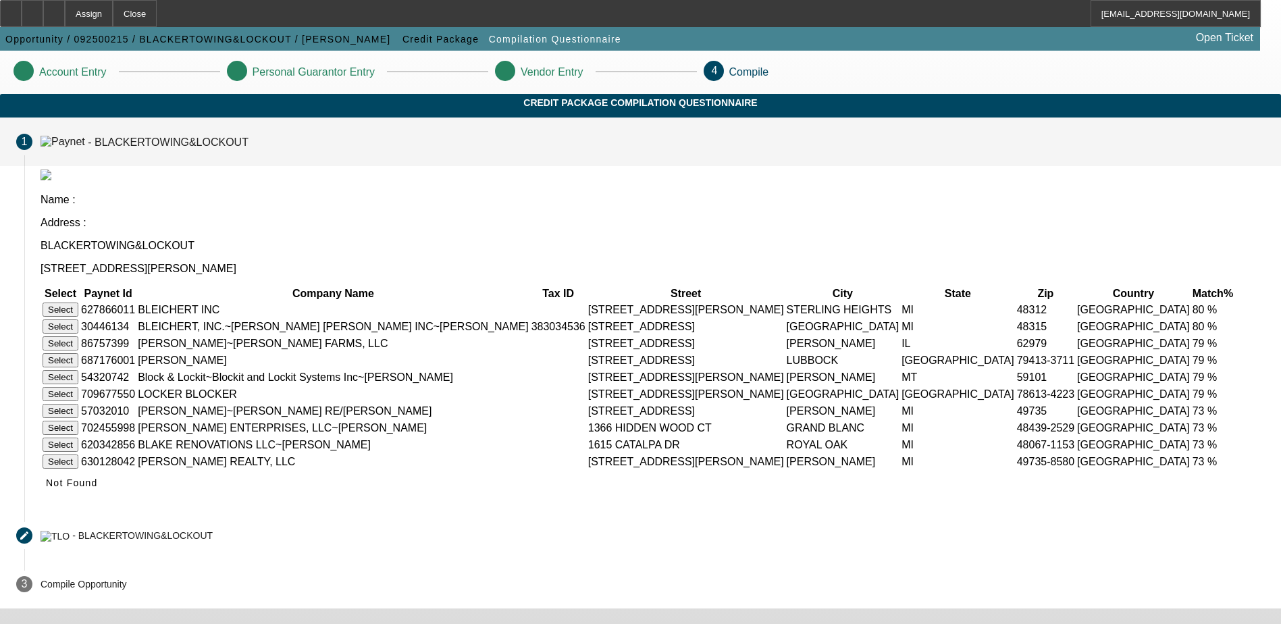
scroll to position [53, 0]
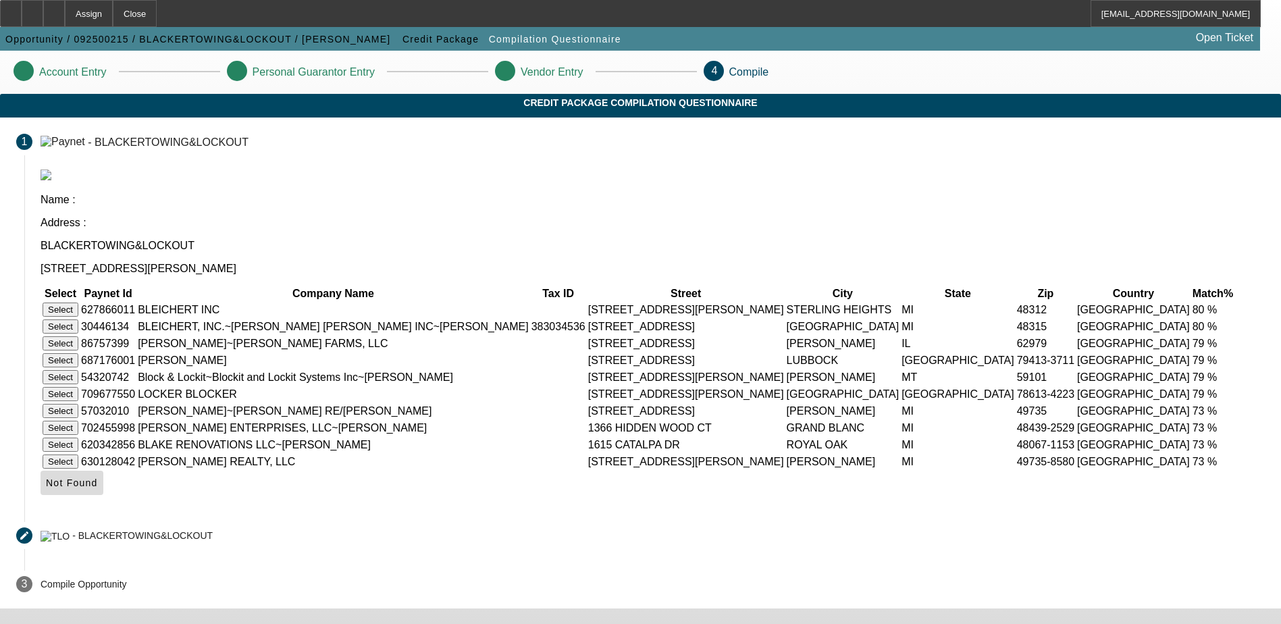
click at [98, 488] on span "Not Found" at bounding box center [72, 482] width 52 height 11
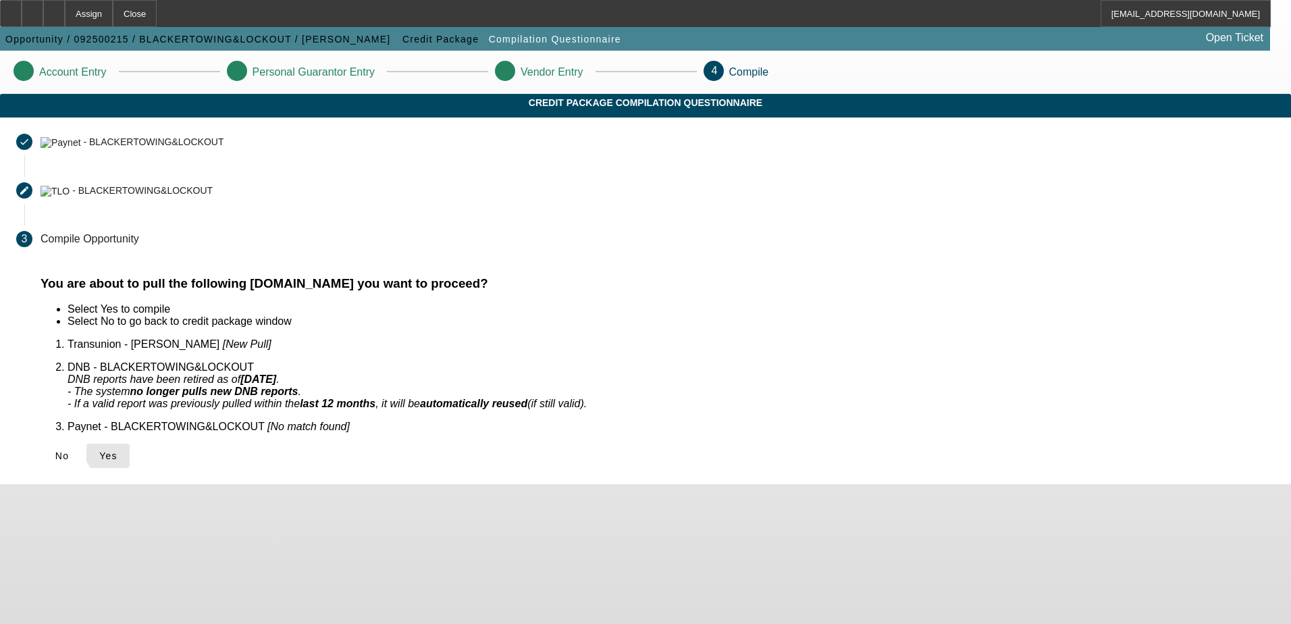
click at [117, 450] on span "Yes" at bounding box center [108, 455] width 18 height 11
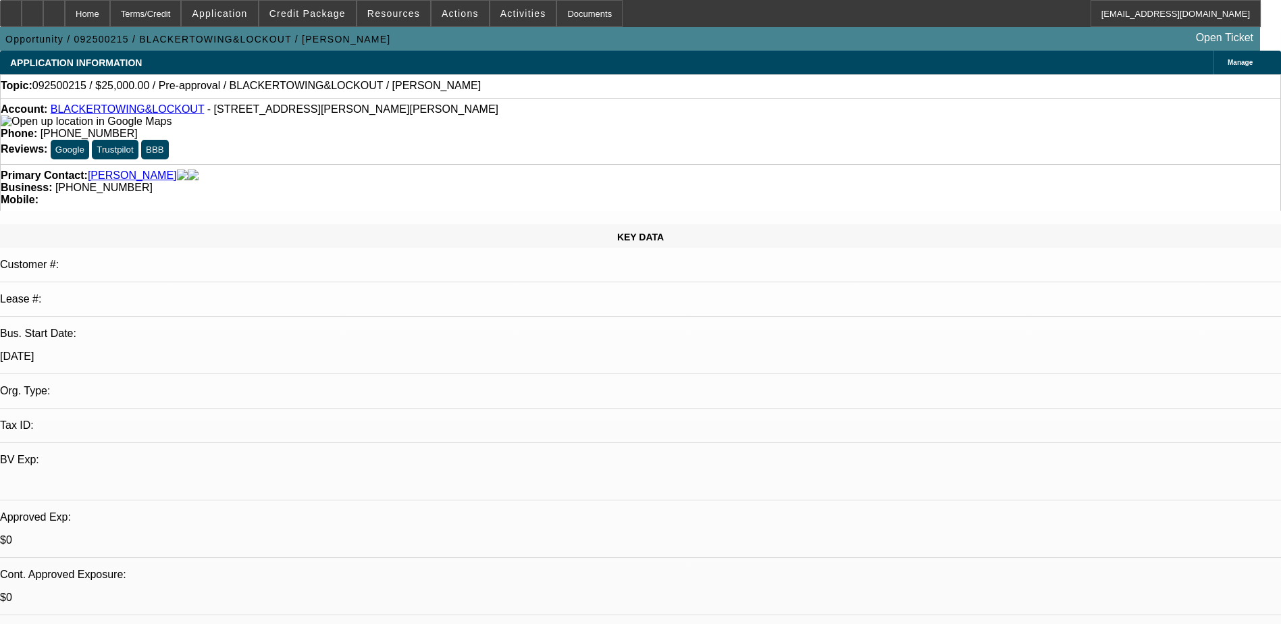
select select "0"
select select "2"
select select "0.1"
select select "4"
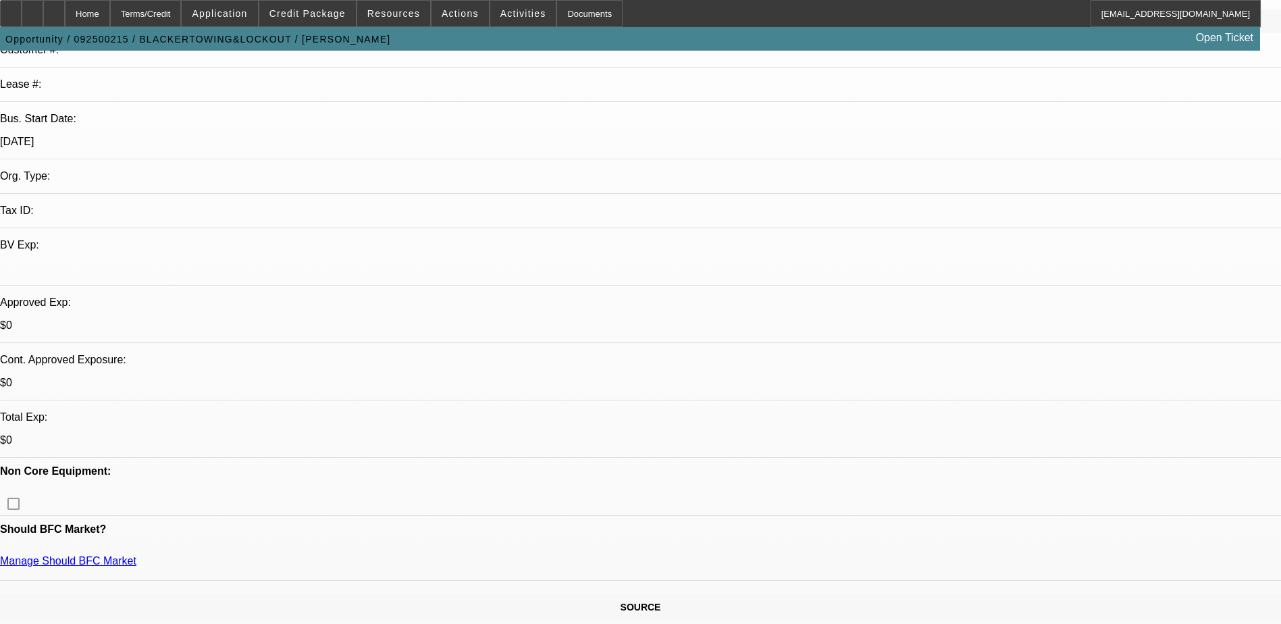
scroll to position [405, 0]
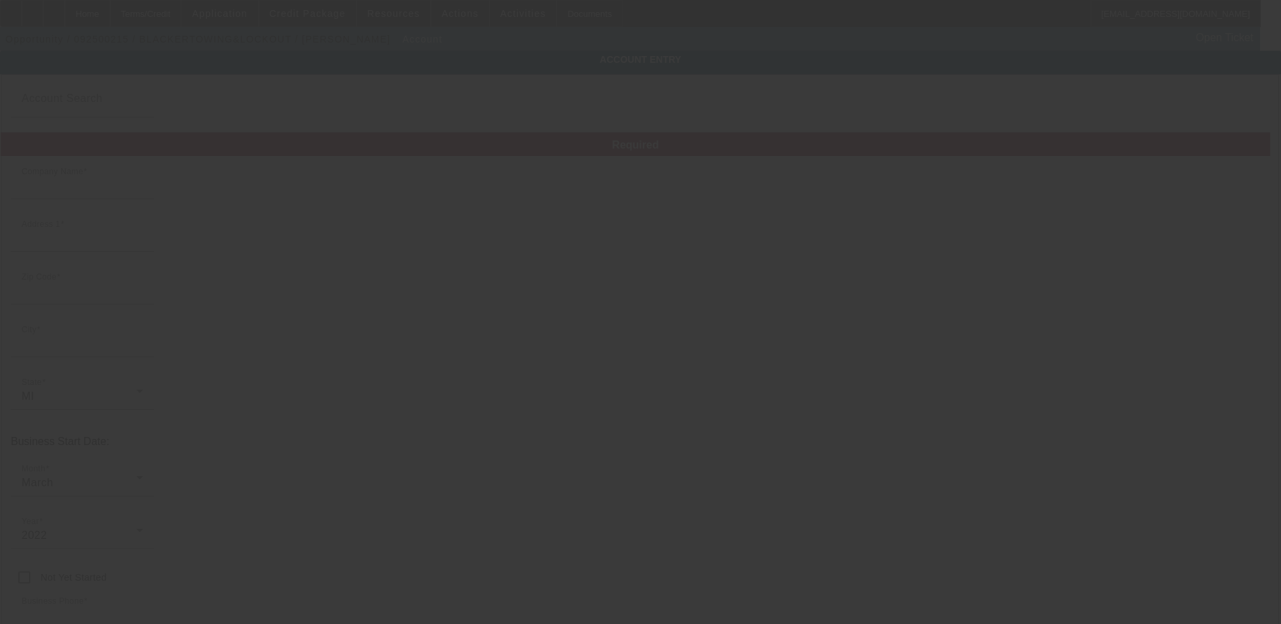
type input "BLACKERTOWING&LOCKOUT"
type input "7550 Mason Rd"
type input "48866"
type input "Ovid"
type input "(989) 251-6774"
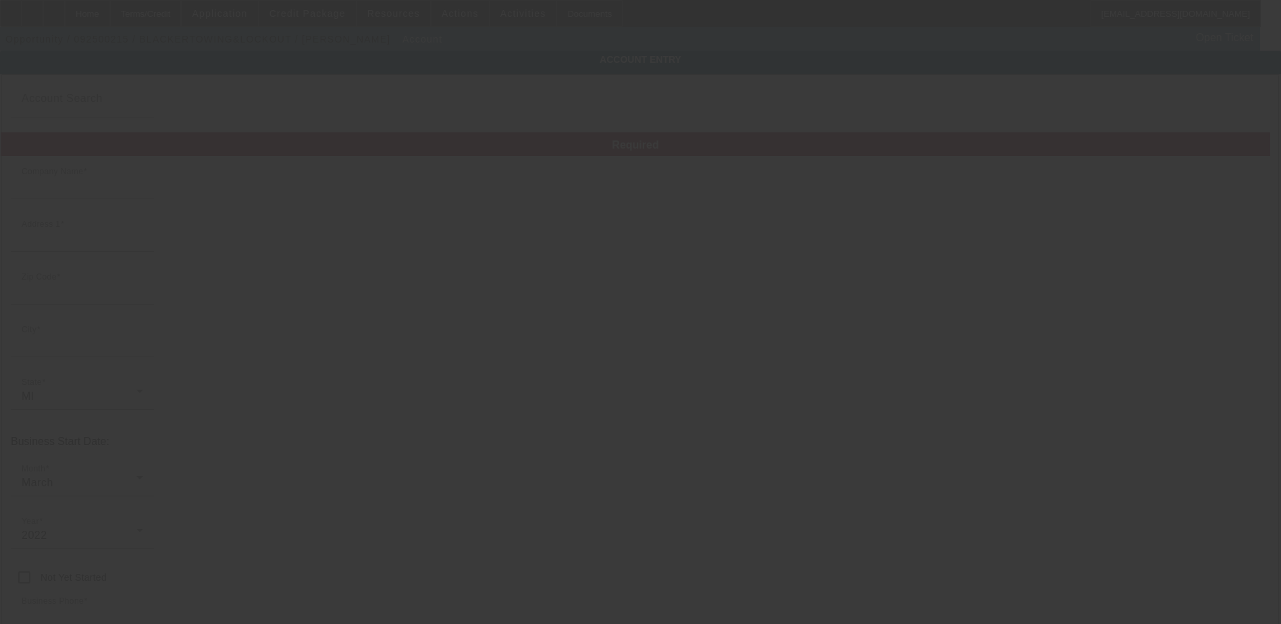
type input "blacker1985@gmail.com"
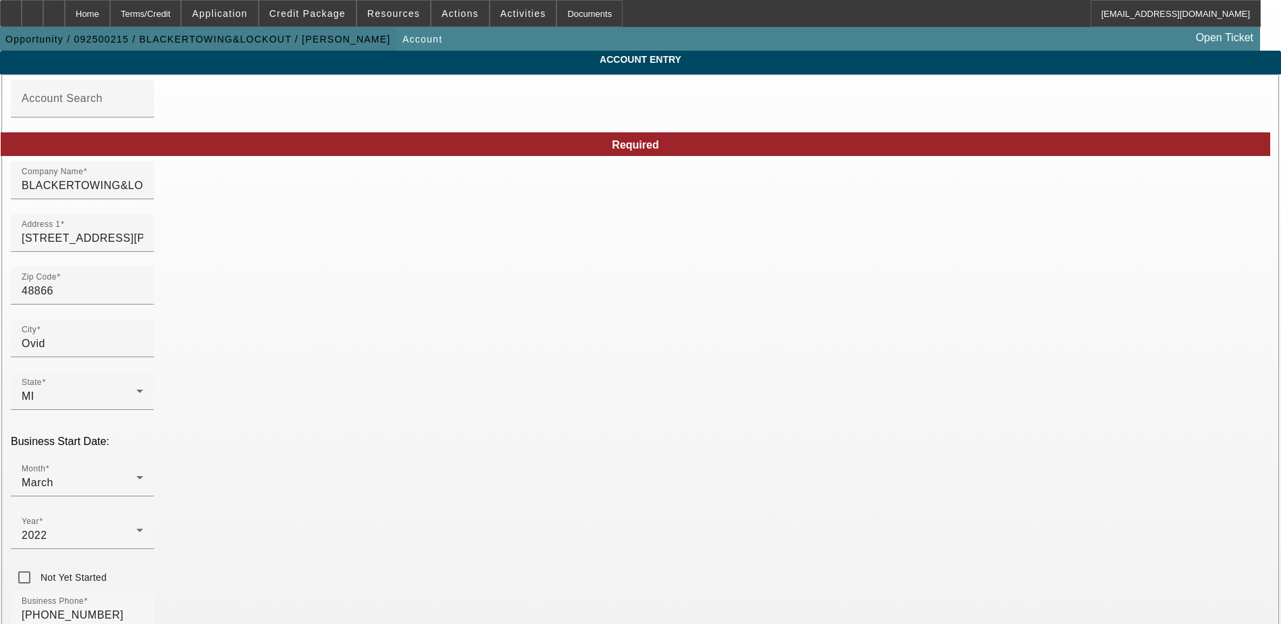
click at [196, 36] on span "Opportunity / 092500215 / BLACKERTOWING&LOCKOUT / Blacker, John" at bounding box center [197, 39] width 385 height 11
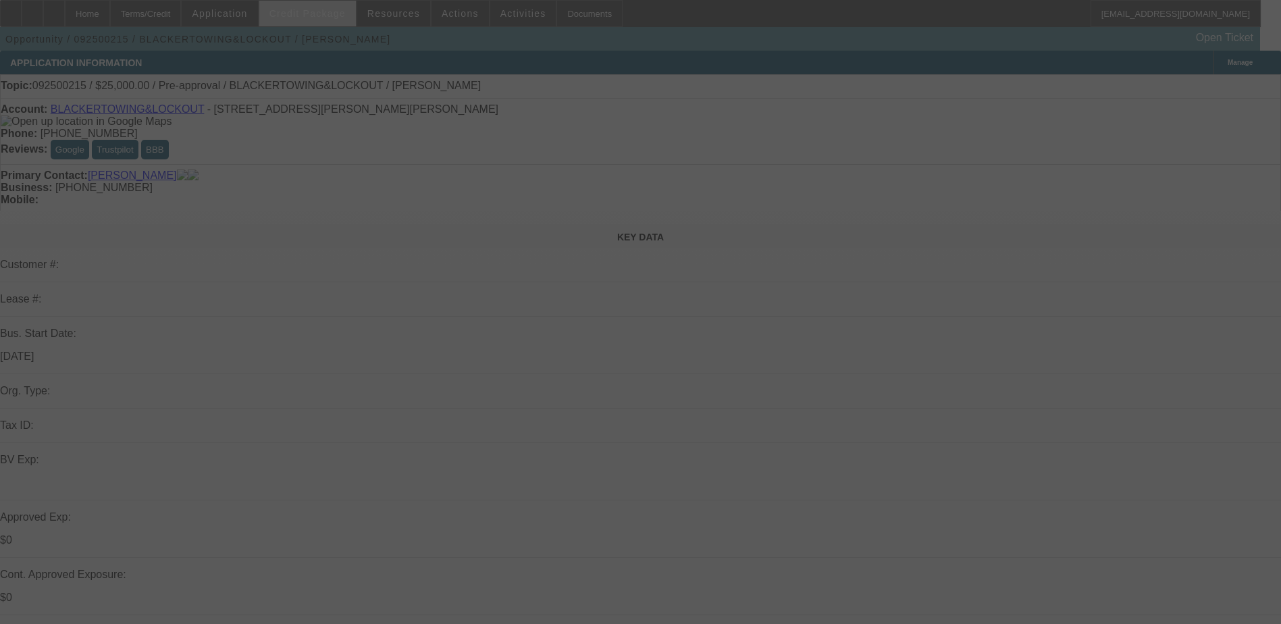
select select "0"
select select "2"
select select "0.1"
select select "4"
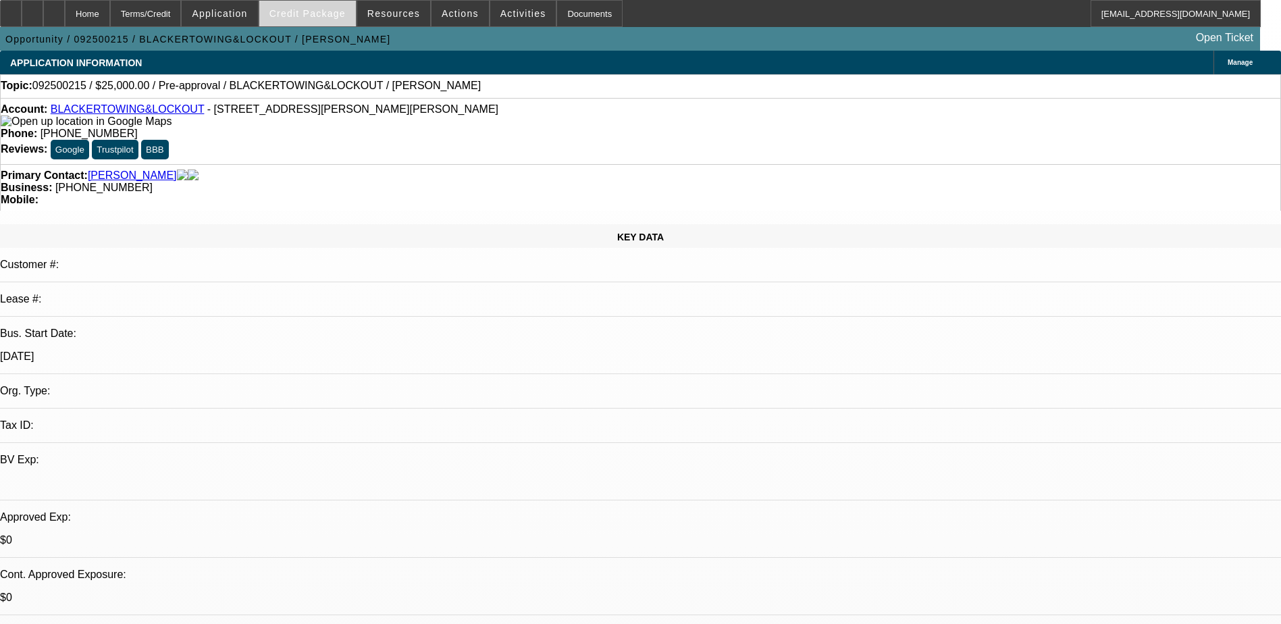
click at [336, 19] on span at bounding box center [307, 13] width 97 height 32
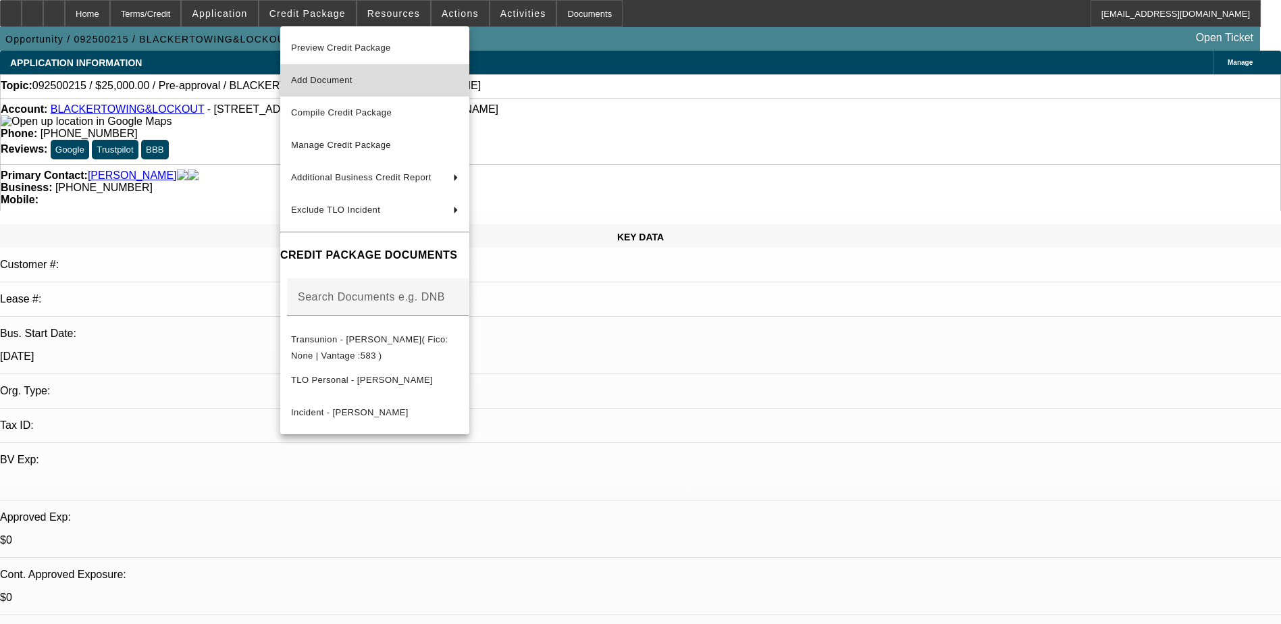
click at [352, 80] on span "Add Document" at bounding box center [321, 80] width 61 height 10
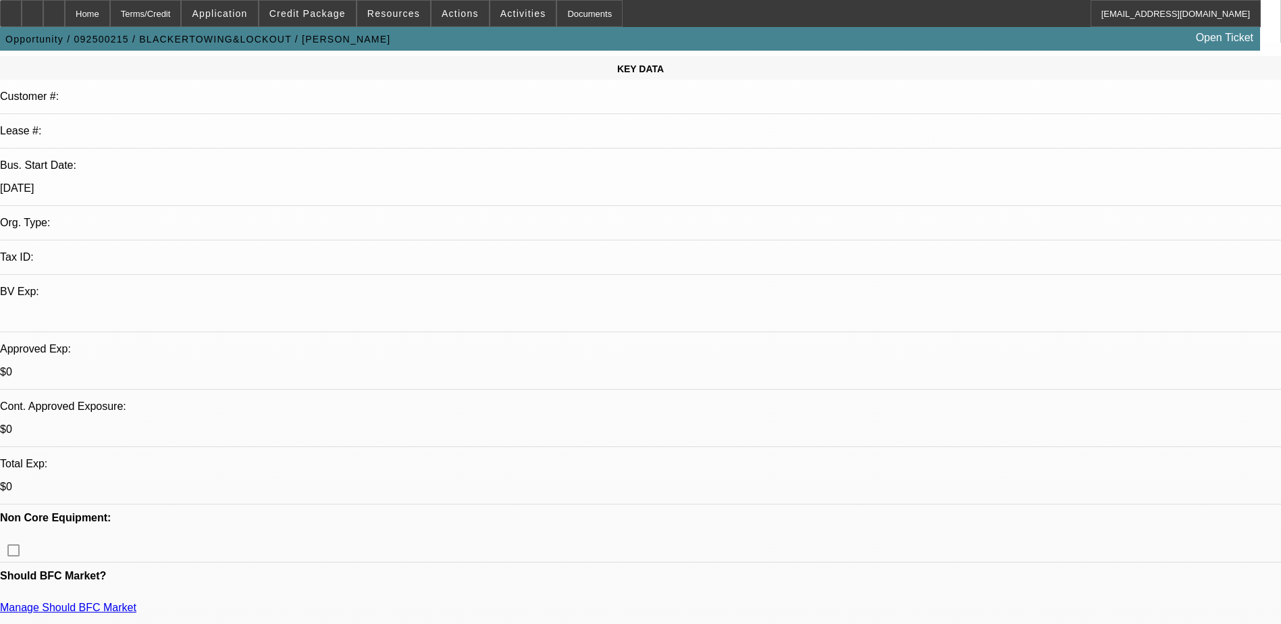
scroll to position [473, 0]
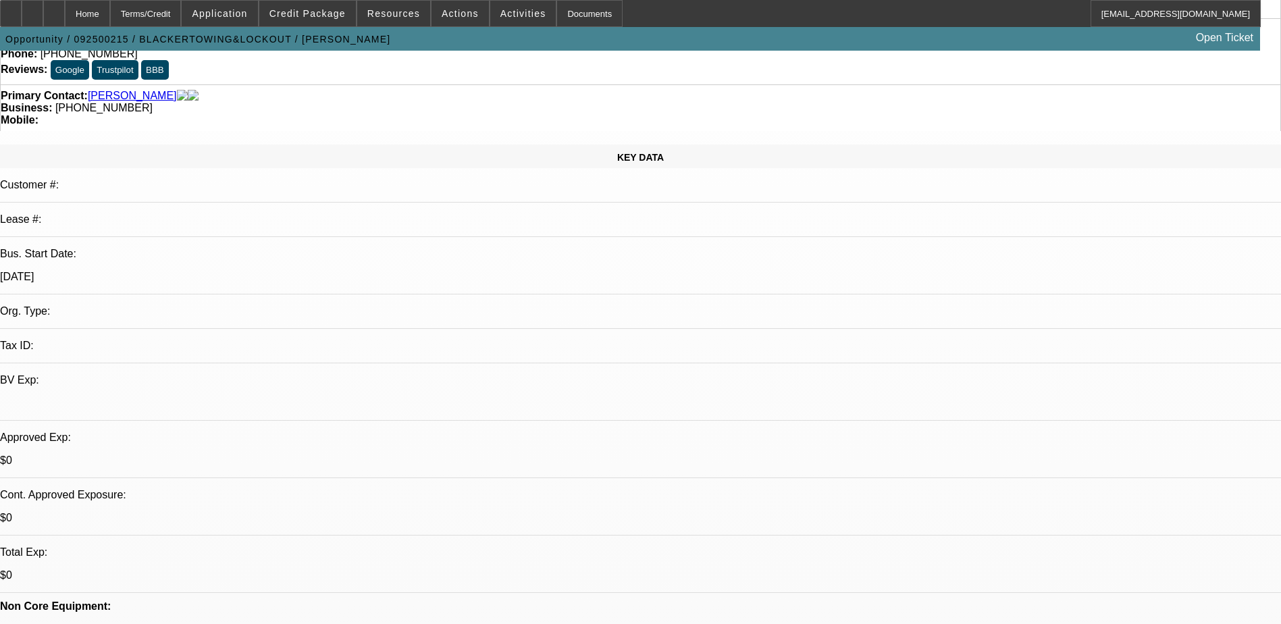
scroll to position [0, 0]
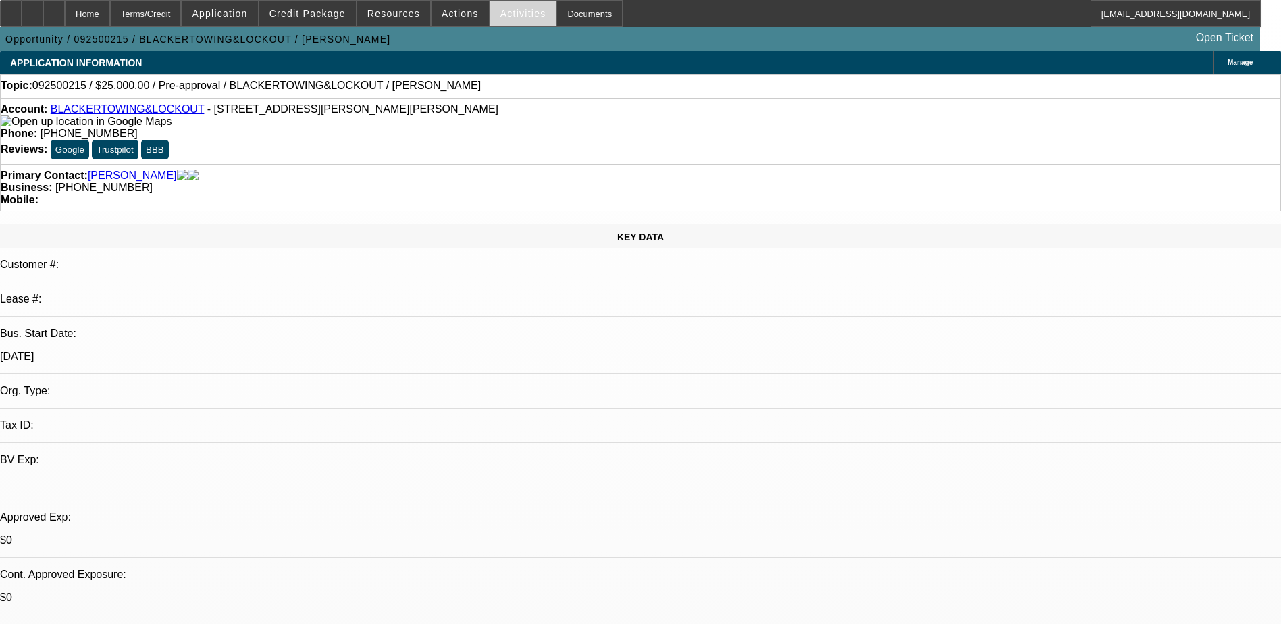
click at [500, 13] on span "Activities" at bounding box center [523, 13] width 46 height 11
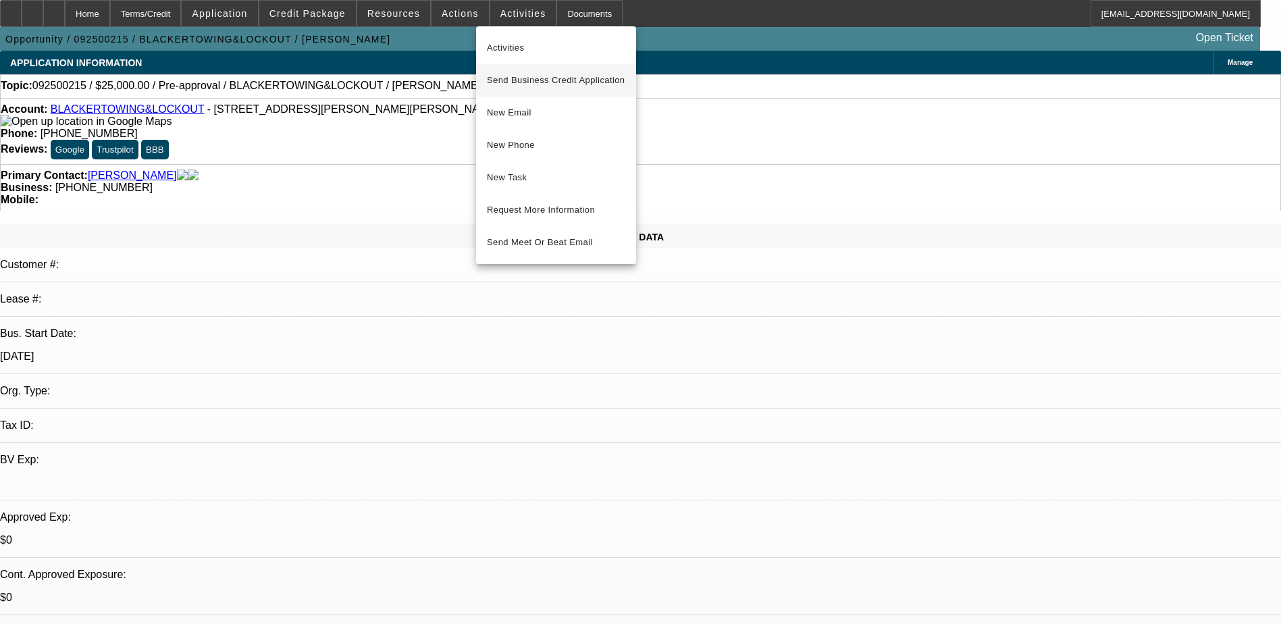
click at [556, 74] on span "Send Business Credit Application" at bounding box center [556, 80] width 138 height 16
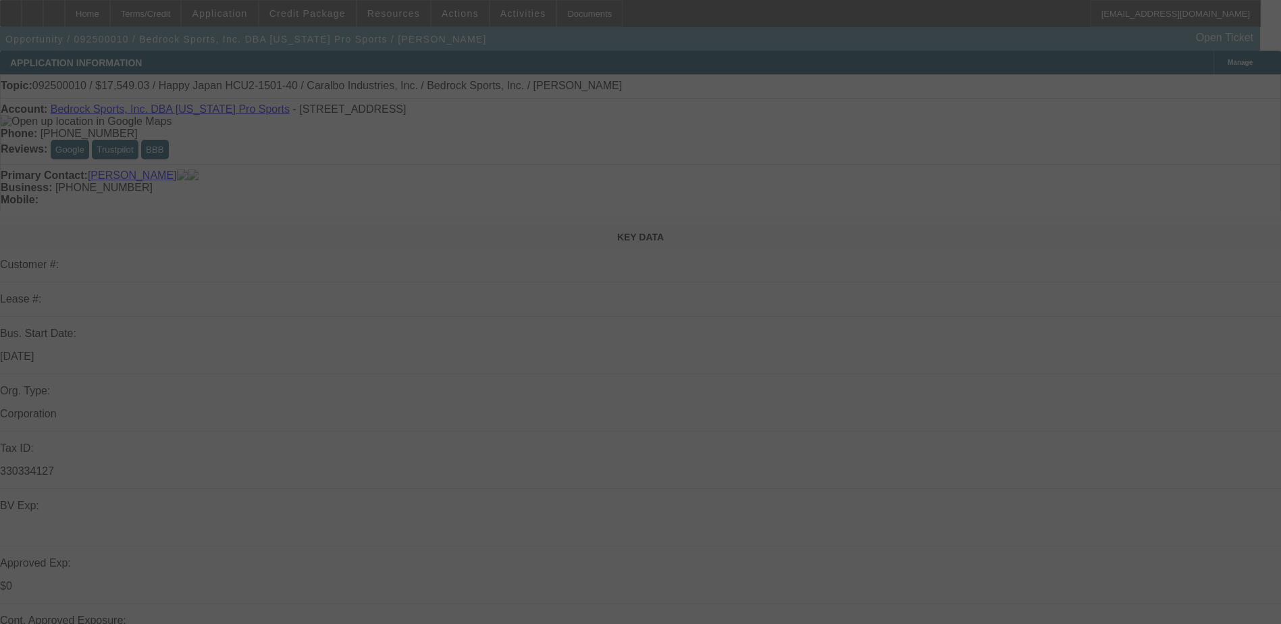
select select "0"
select select "2"
select select "0.1"
select select "0"
select select "2"
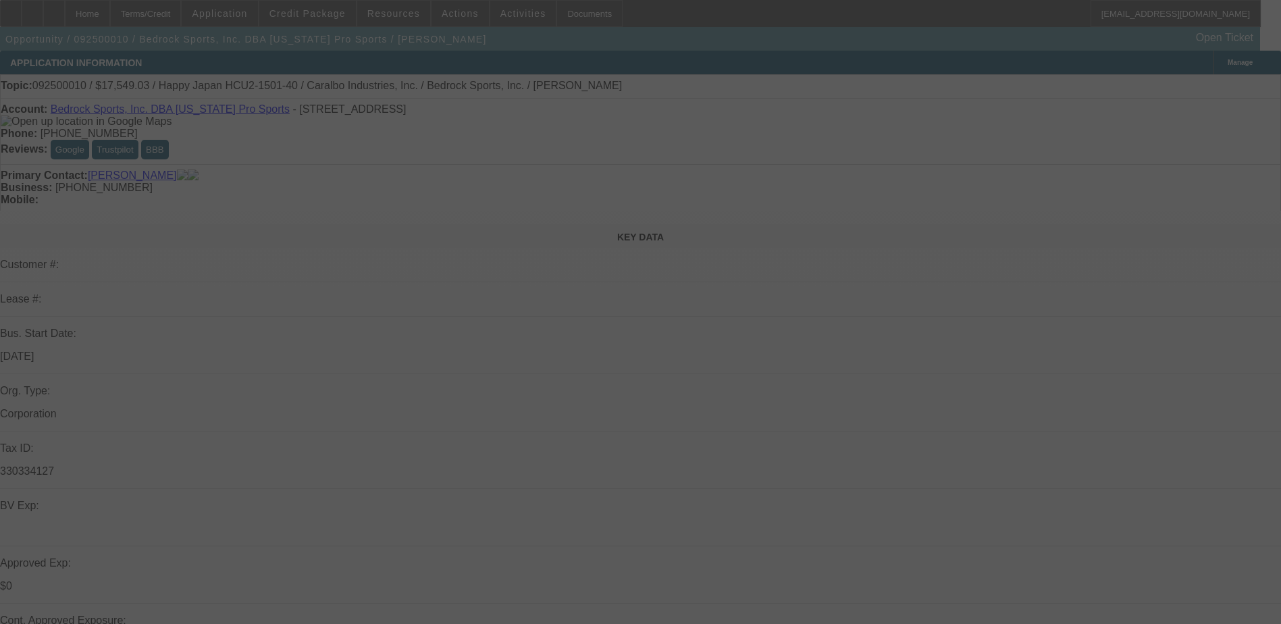
select select "0.1"
select select "0"
select select "2"
select select "0.1"
select select "0"
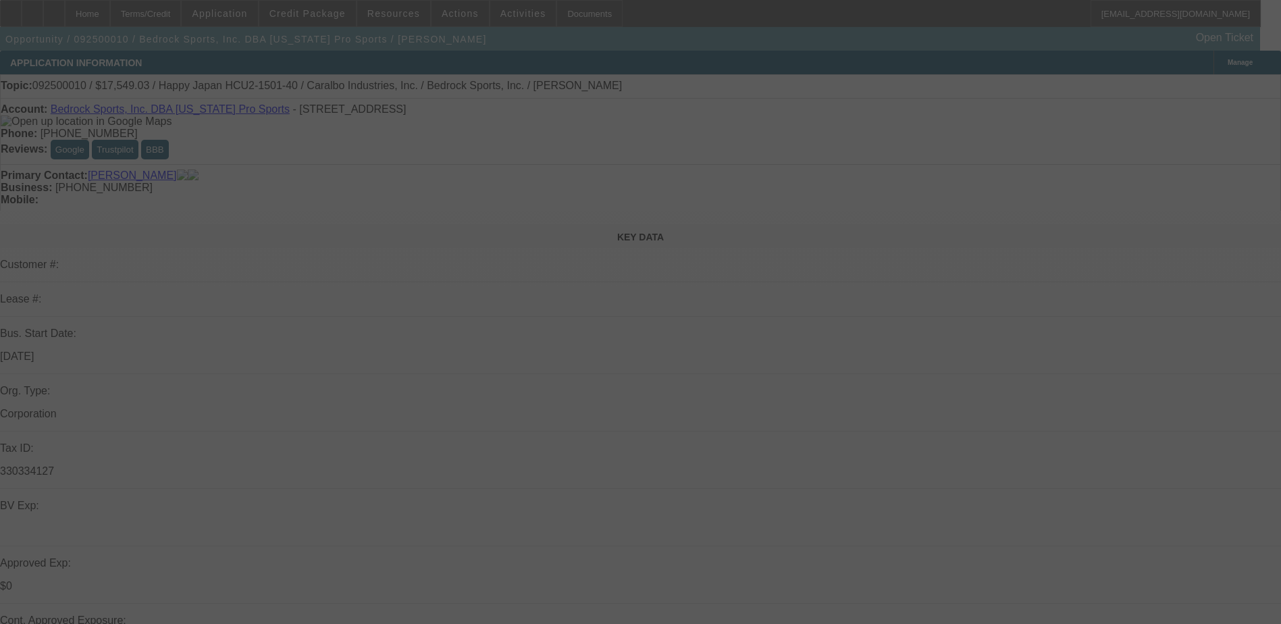
select select "2"
select select "0.1"
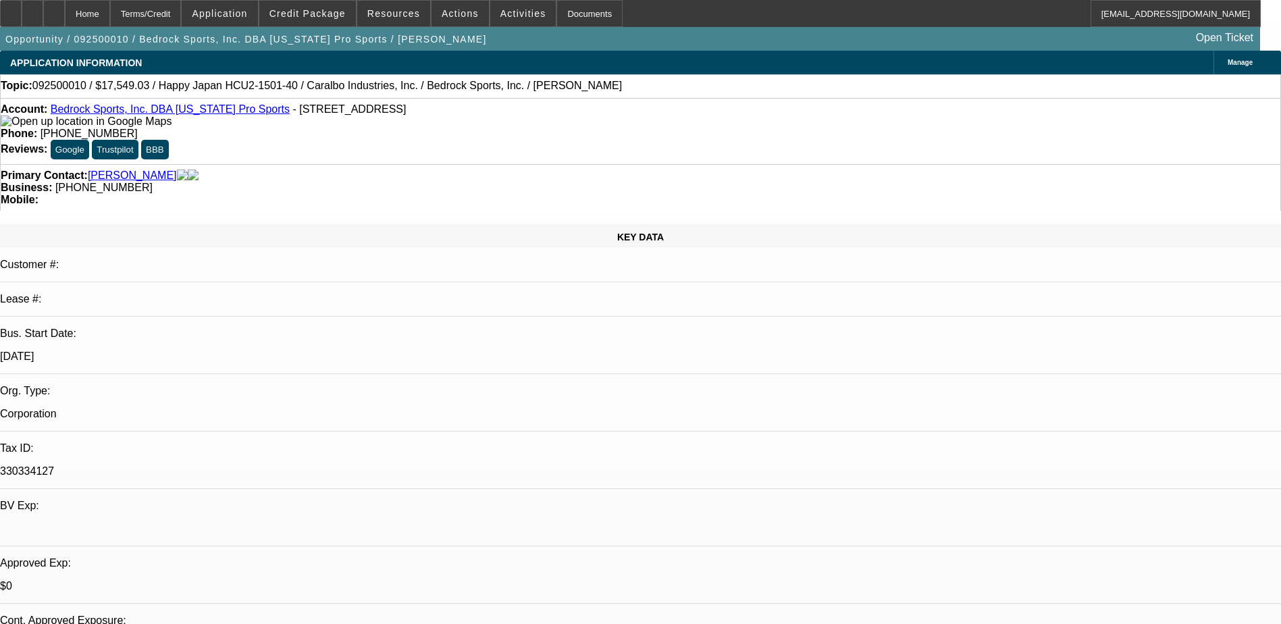
select select "1"
select select "2"
select select "4"
select select "1"
select select "2"
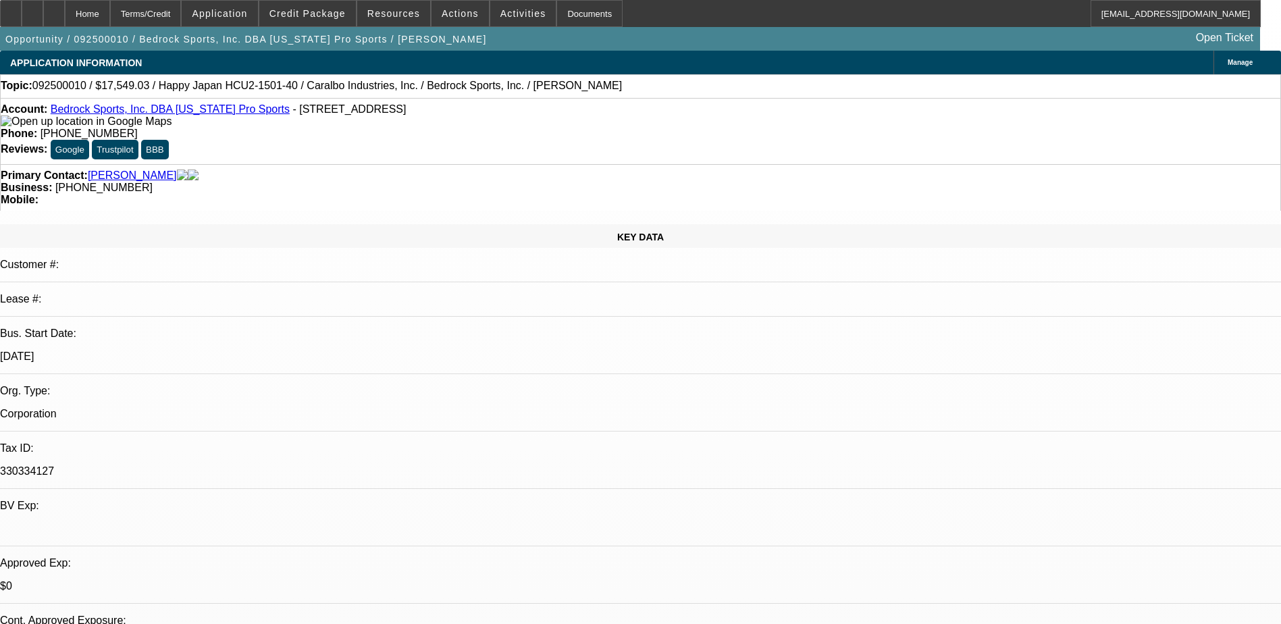
select select "4"
select select "1"
select select "2"
select select "4"
select select "1"
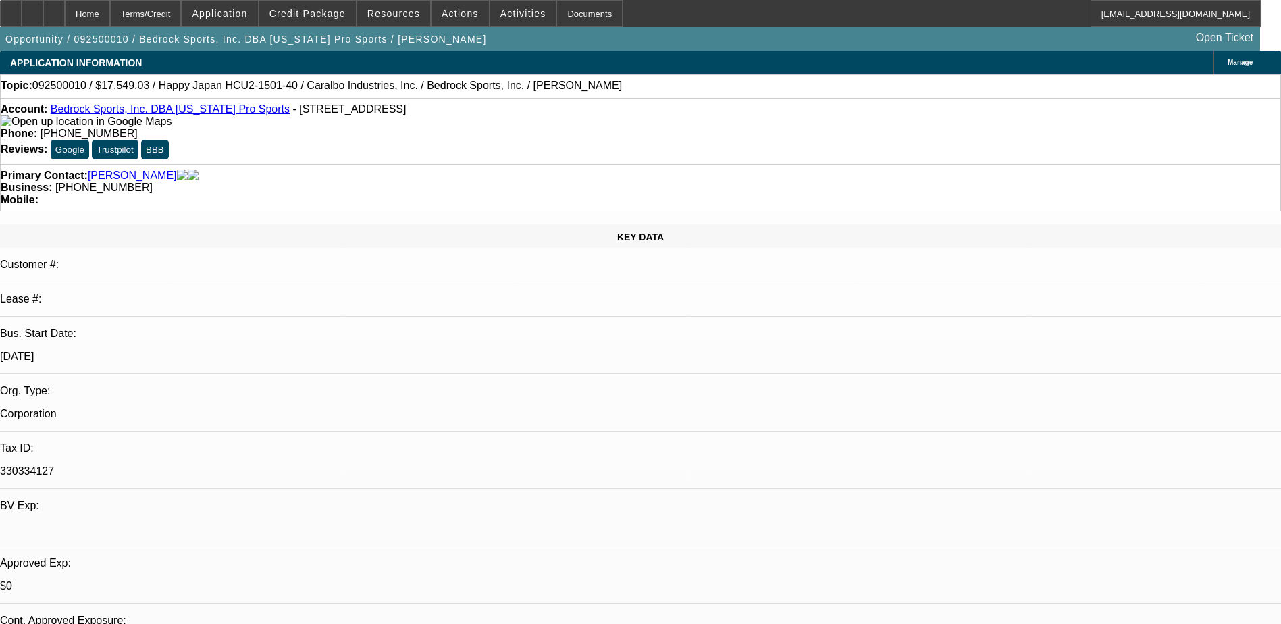
select select "2"
select select "4"
click at [500, 9] on span "Activities" at bounding box center [523, 13] width 46 height 11
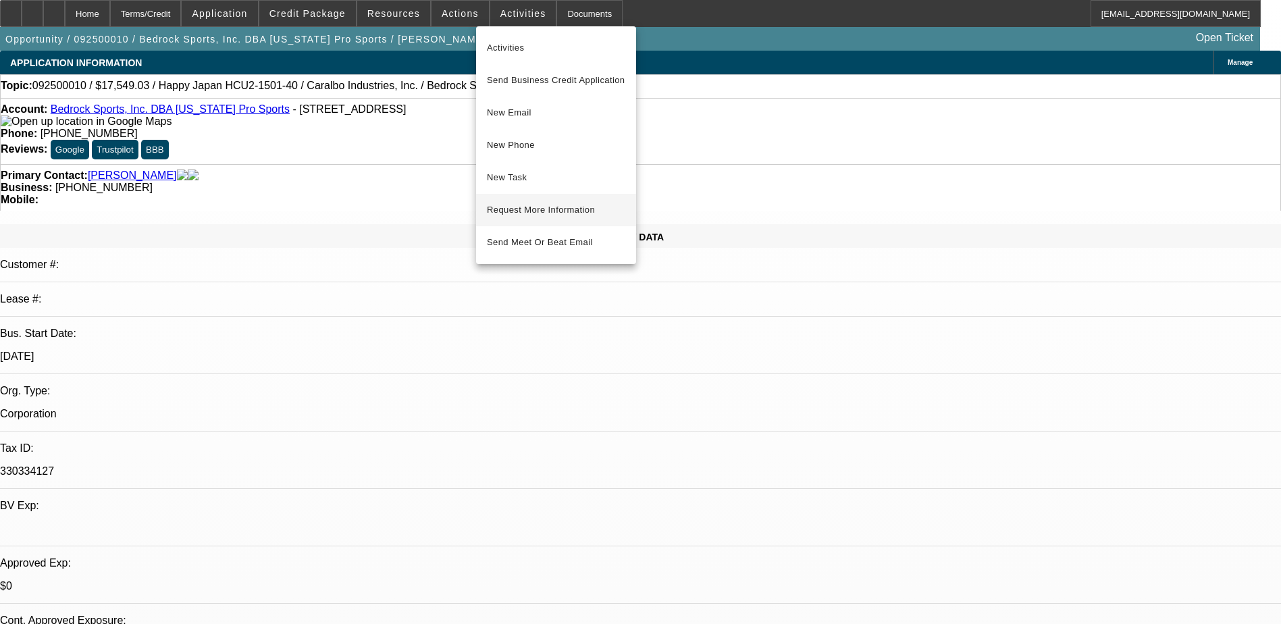
click at [564, 212] on span "Request More Information" at bounding box center [556, 210] width 138 height 16
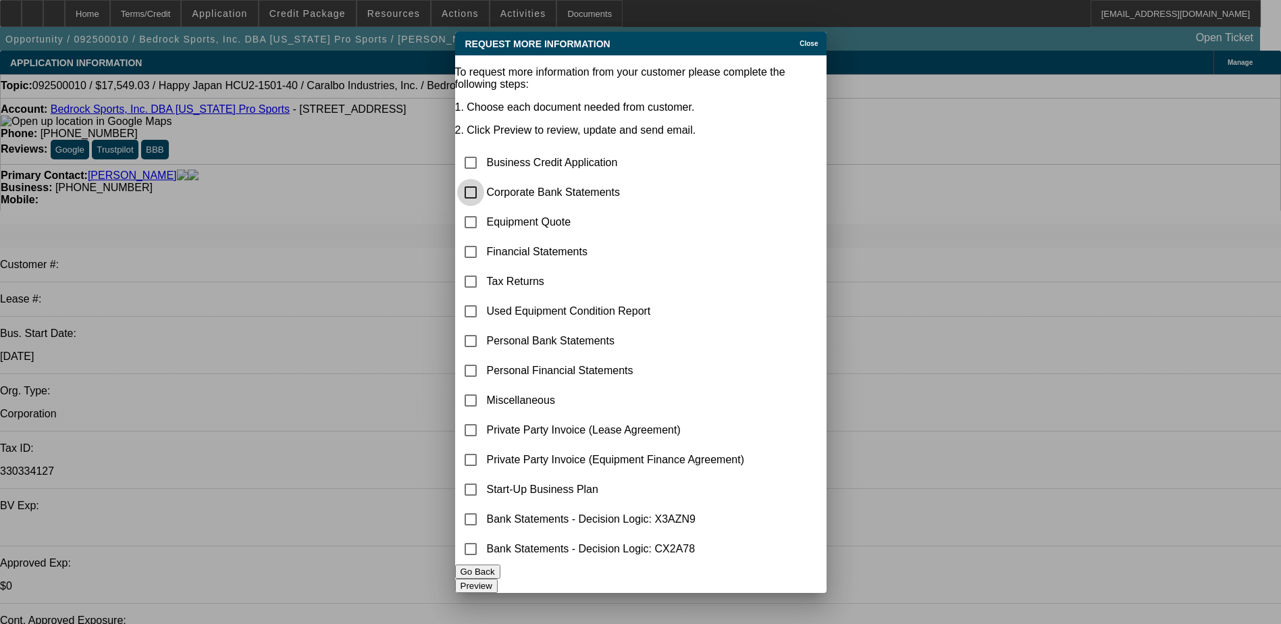
click at [484, 179] on input "checkbox" at bounding box center [470, 192] width 27 height 27
checkbox input "true"
click at [484, 268] on input "checkbox" at bounding box center [470, 281] width 27 height 27
checkbox input "true"
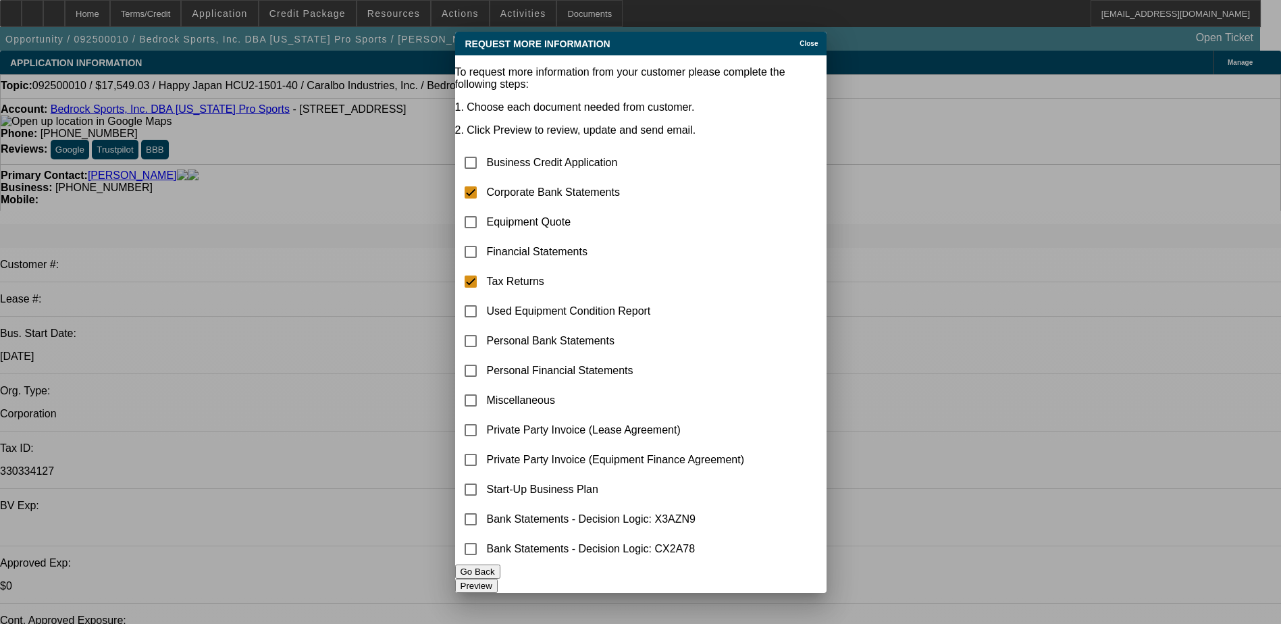
click at [498, 579] on button "Preview" at bounding box center [476, 586] width 43 height 14
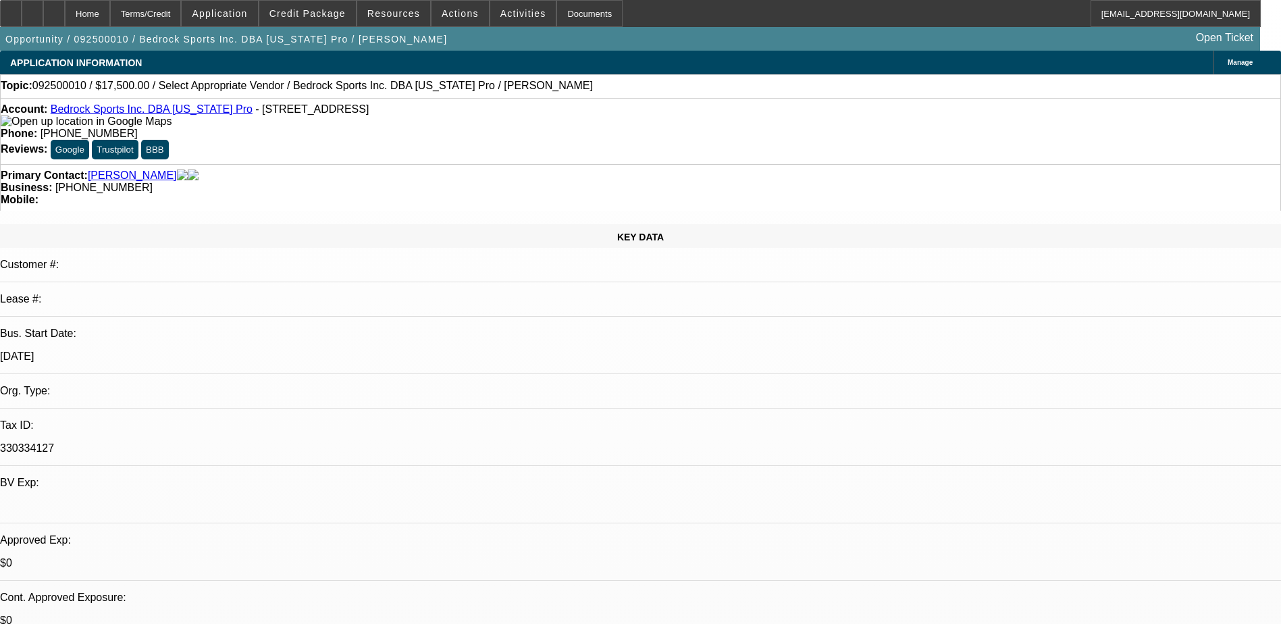
select select "0"
select select "2"
select select "0.1"
select select "4"
